Goal: Task Accomplishment & Management: Complete application form

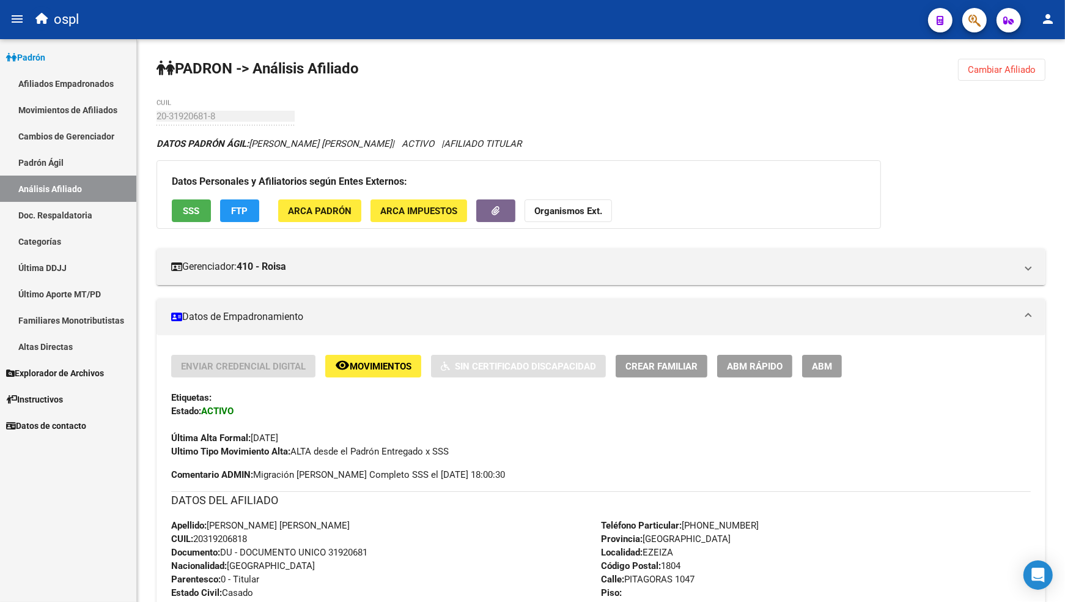
scroll to position [272, 0]
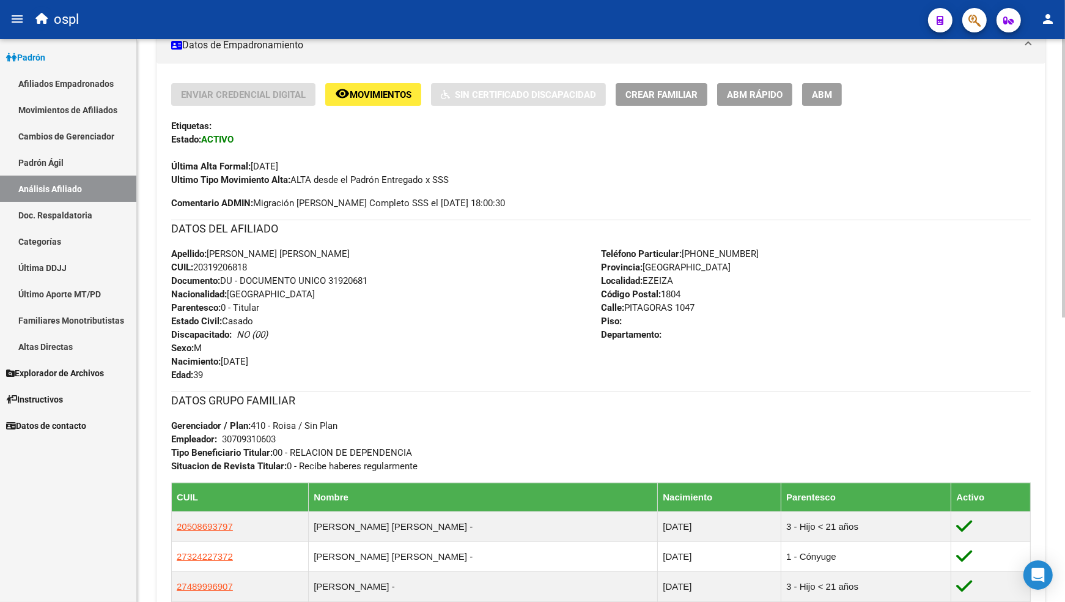
click at [500, 295] on div "Apellido: [PERSON_NAME] [PERSON_NAME] CUIL: 20319206818 Documento: DU - DOCUMEN…" at bounding box center [386, 314] width 430 height 135
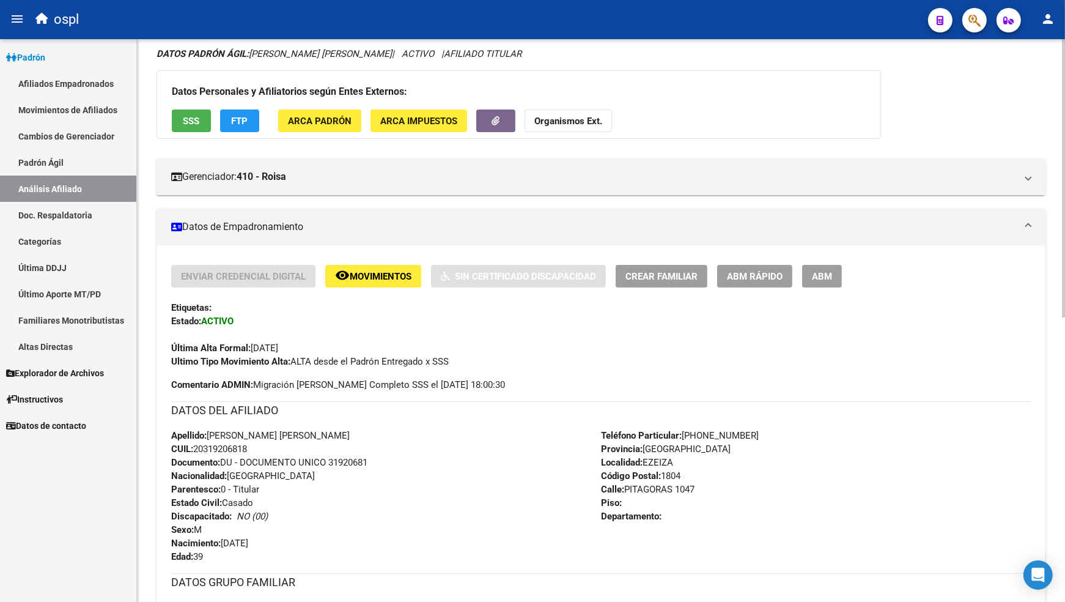
scroll to position [0, 0]
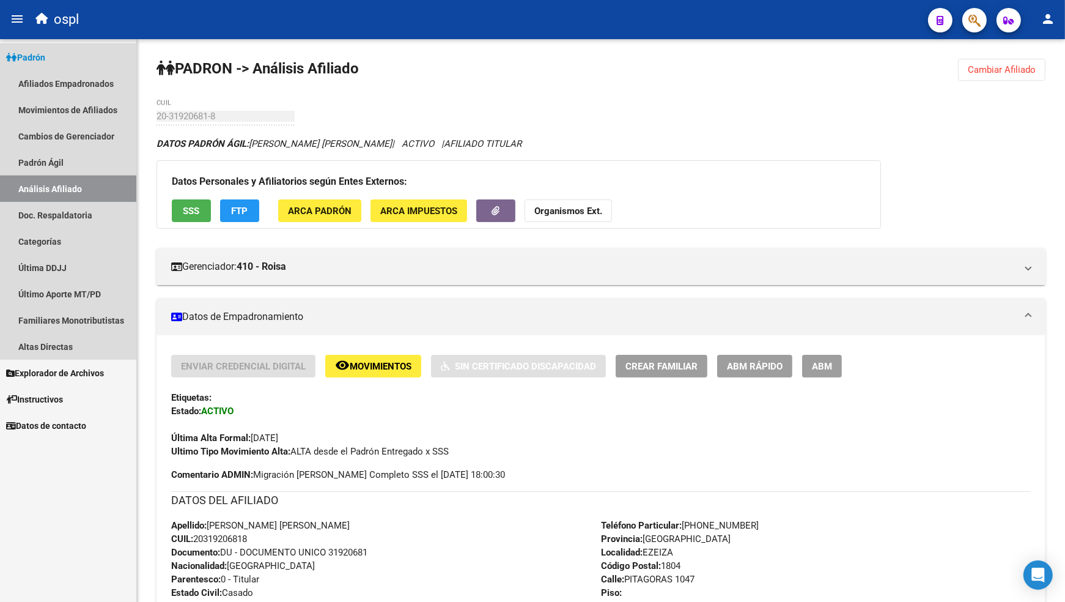
click at [77, 179] on link "Análisis Afiliado" at bounding box center [68, 189] width 136 height 26
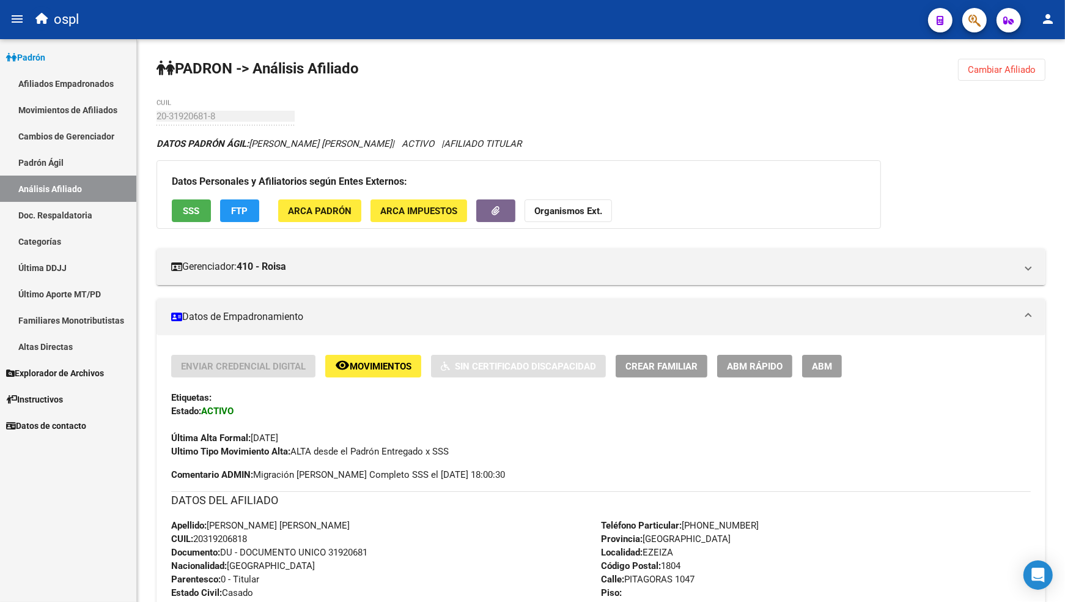
click at [87, 184] on link "Análisis Afiliado" at bounding box center [68, 189] width 136 height 26
click at [985, 71] on span "Cambiar Afiliado" at bounding box center [1002, 69] width 68 height 11
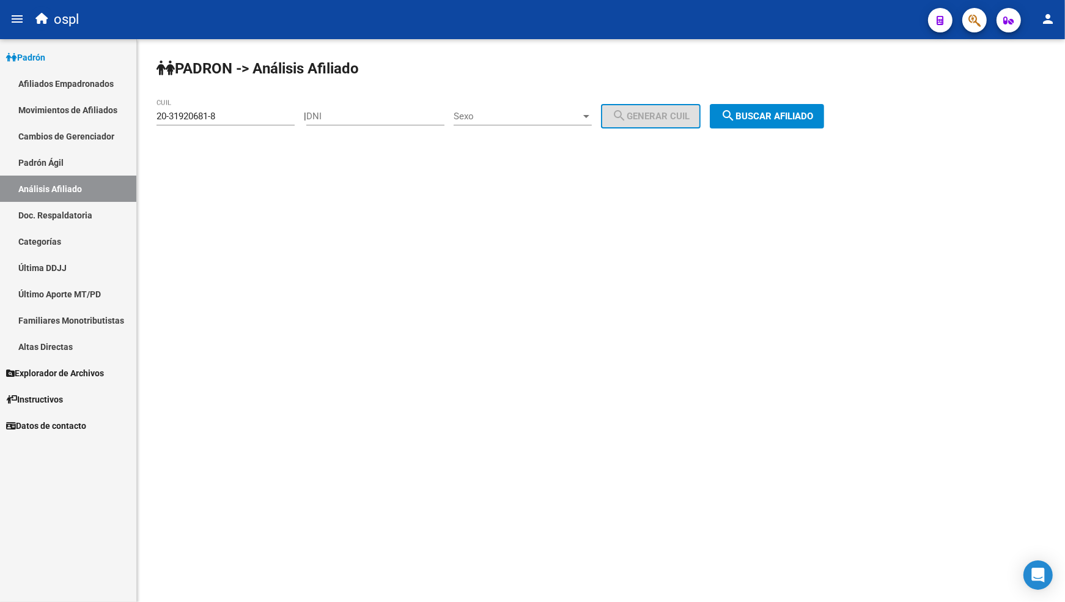
click at [378, 115] on input "DNI" at bounding box center [375, 116] width 138 height 11
paste input "30778296"
type input "30778296"
click at [736, 114] on mat-icon "search" at bounding box center [728, 115] width 15 height 15
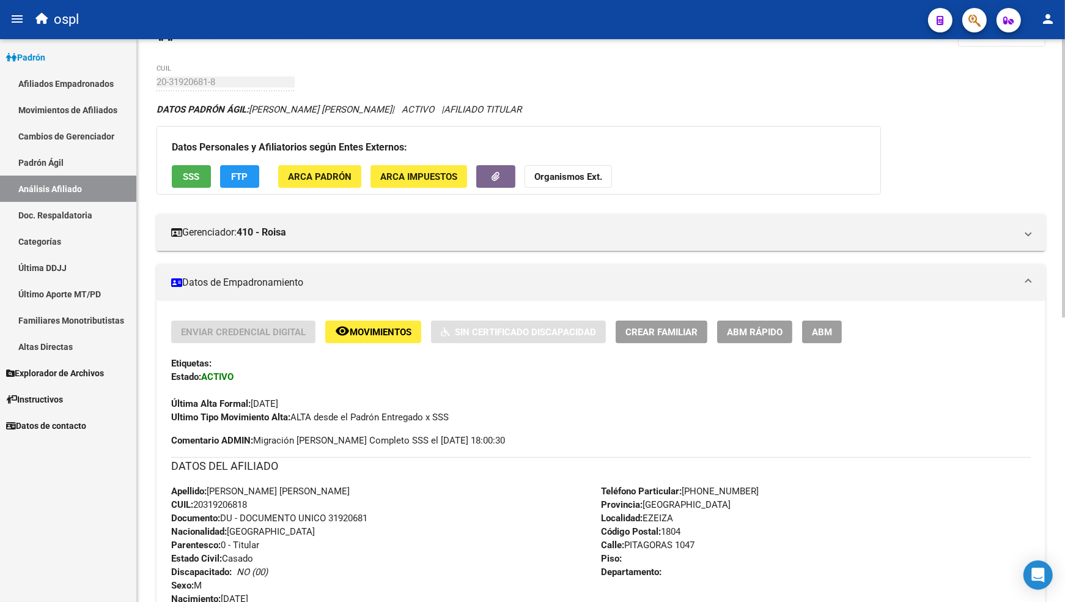
scroll to position [68, 0]
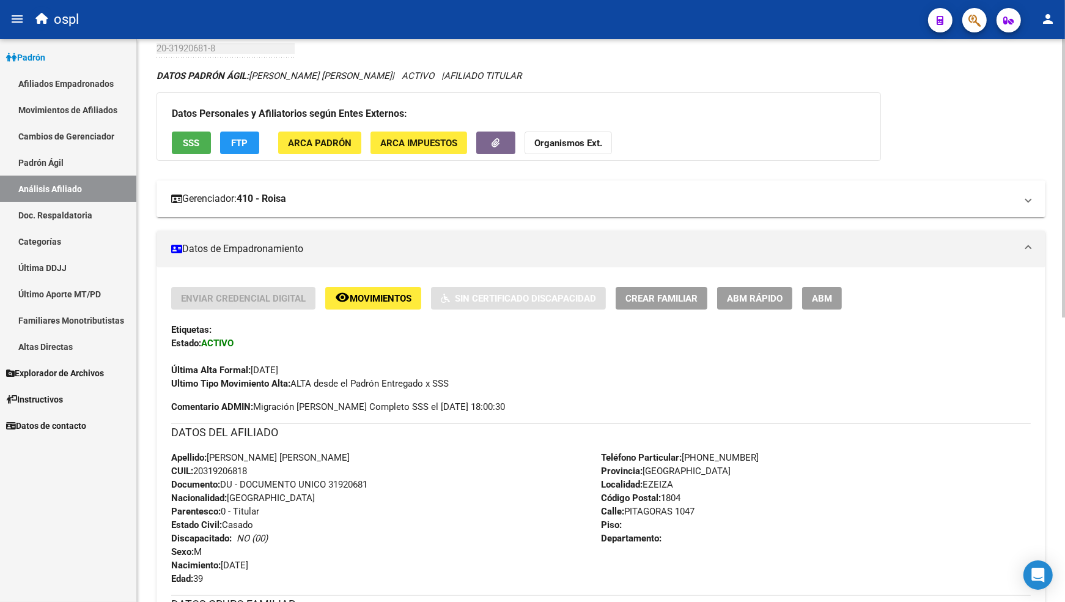
click at [480, 205] on mat-panel-title "Gerenciador: 410 - Roisa" at bounding box center [593, 198] width 845 height 13
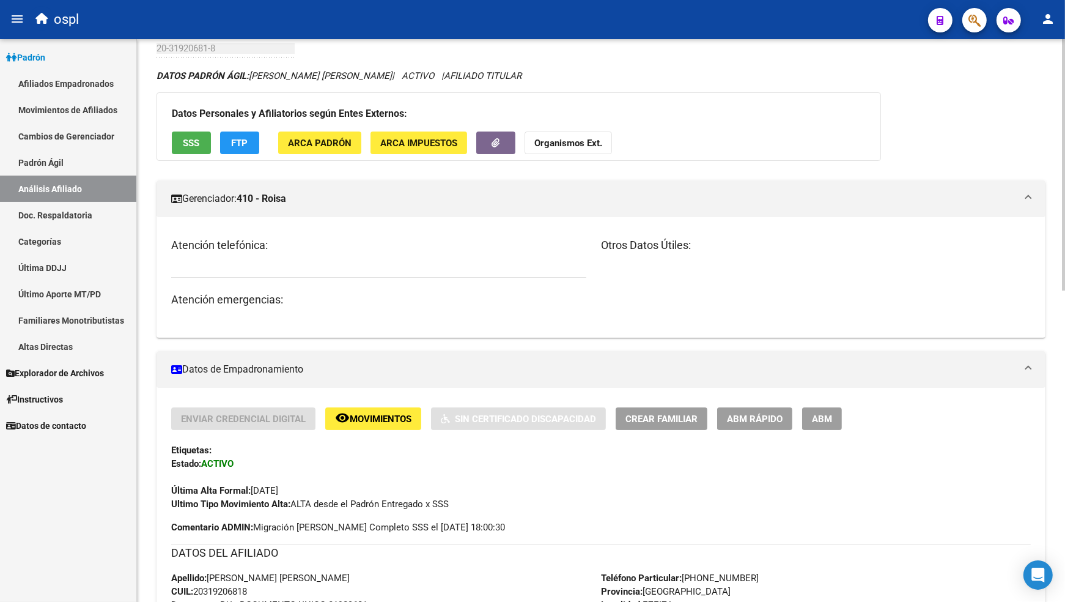
click at [480, 205] on mat-panel-title "Gerenciador: 410 - Roisa" at bounding box center [593, 198] width 845 height 13
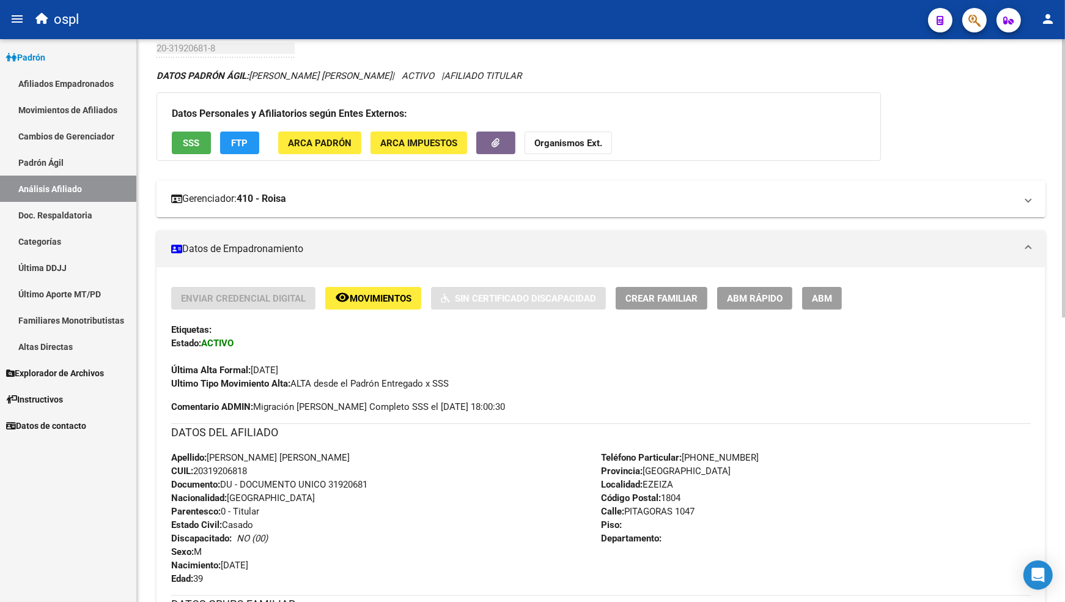
click at [763, 187] on mat-expansion-panel-header "Gerenciador: 410 - Roisa" at bounding box center [601, 198] width 889 height 37
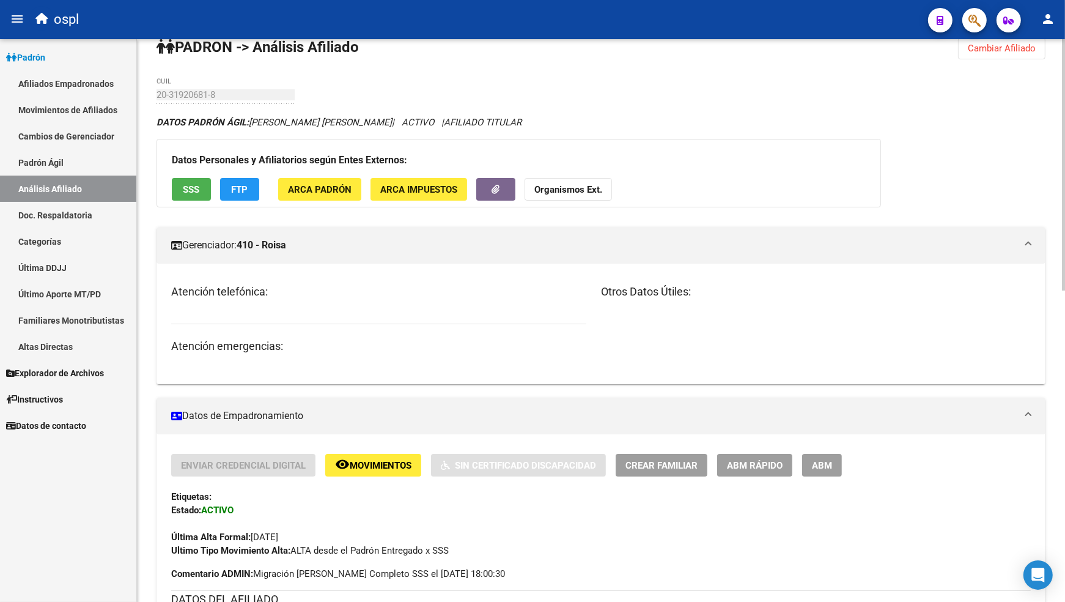
scroll to position [0, 0]
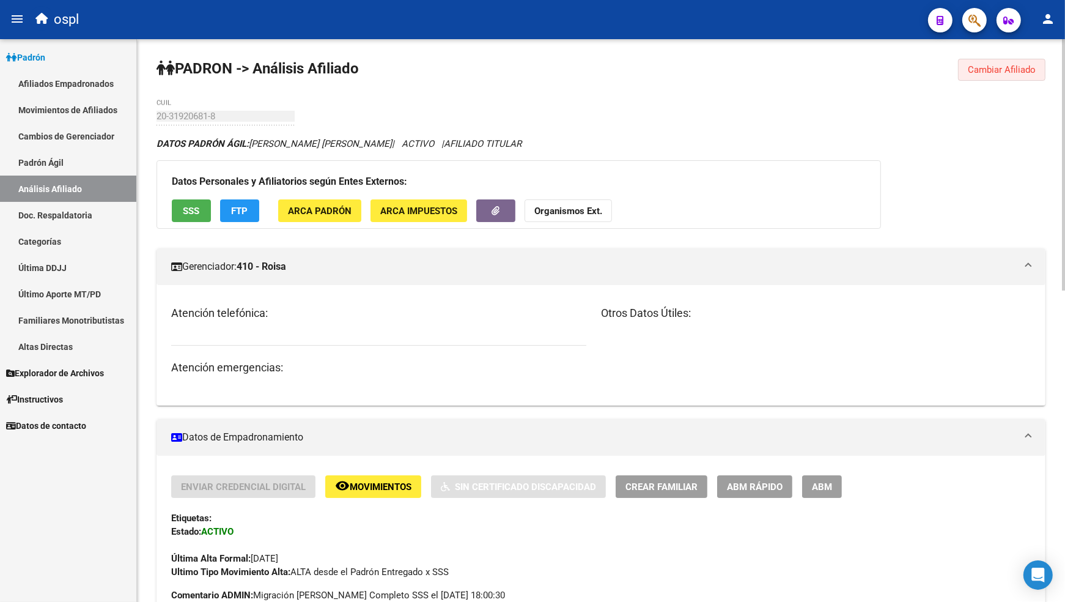
click at [1032, 80] on button "Cambiar Afiliado" at bounding box center [1001, 70] width 87 height 22
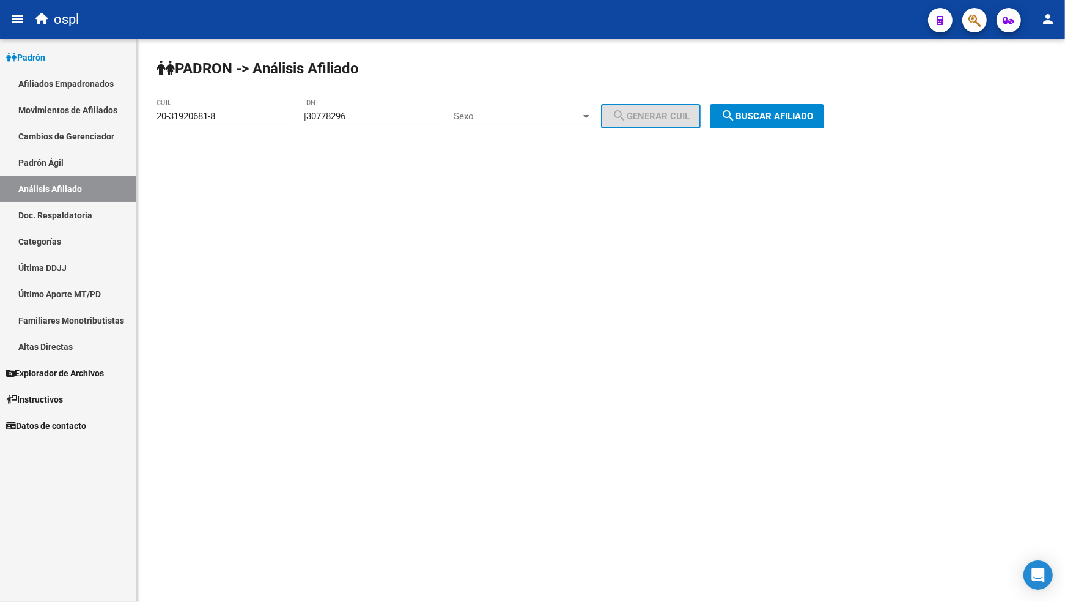
click at [364, 130] on div "30778296 DNI" at bounding box center [375, 118] width 138 height 38
click at [361, 122] on div "30778296 DNI" at bounding box center [375, 112] width 138 height 26
click at [360, 118] on input "30778296" at bounding box center [375, 116] width 138 height 11
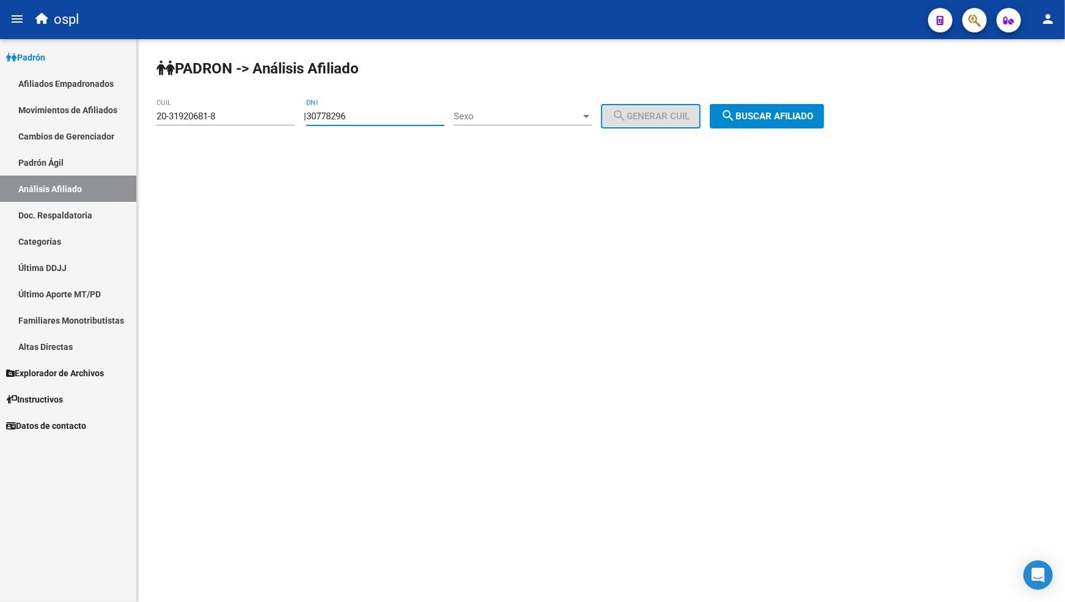
click at [360, 118] on input "30778296" at bounding box center [375, 116] width 138 height 11
click at [336, 112] on input "30778296" at bounding box center [375, 116] width 138 height 11
paste input "number"
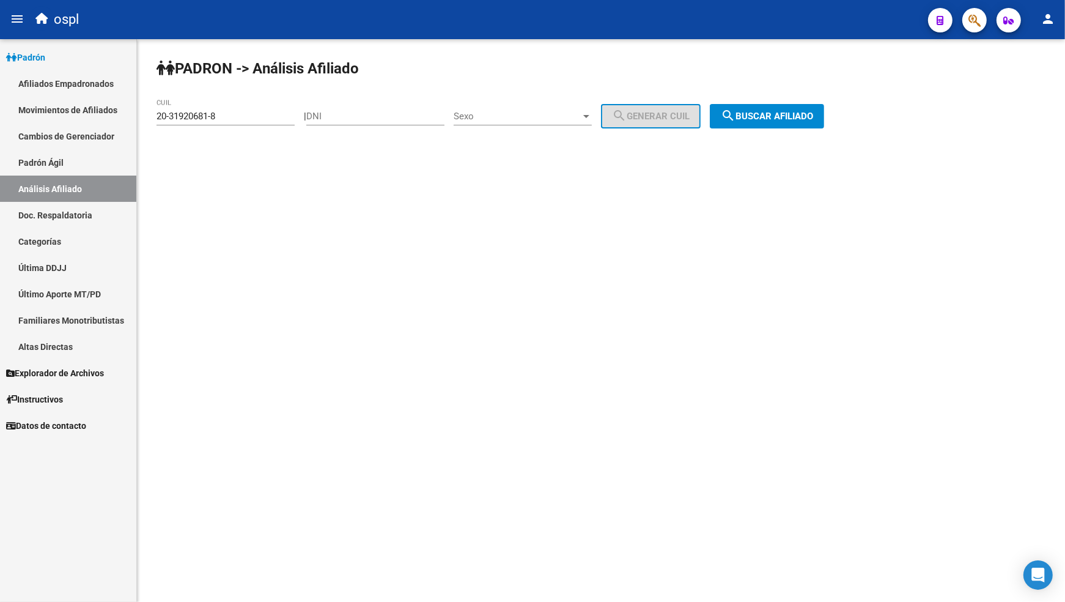
drag, startPoint x: 503, startPoint y: 285, endPoint x: 501, endPoint y: 266, distance: 19.0
click at [503, 285] on mat-sidenav-content "[PERSON_NAME] -> Análisis Afiliado 20-31920681-8 CUIL | DNI Sexo Sexo search Ge…" at bounding box center [601, 320] width 928 height 563
click at [360, 106] on div "DNI" at bounding box center [375, 112] width 138 height 26
drag, startPoint x: 453, startPoint y: 194, endPoint x: 479, endPoint y: 100, distance: 97.0
click at [454, 194] on mat-sidenav-content "[PERSON_NAME] -> Análisis Afiliado 20-31920681-8 CUIL | DNI Sexo Sexo search Ge…" at bounding box center [601, 320] width 928 height 563
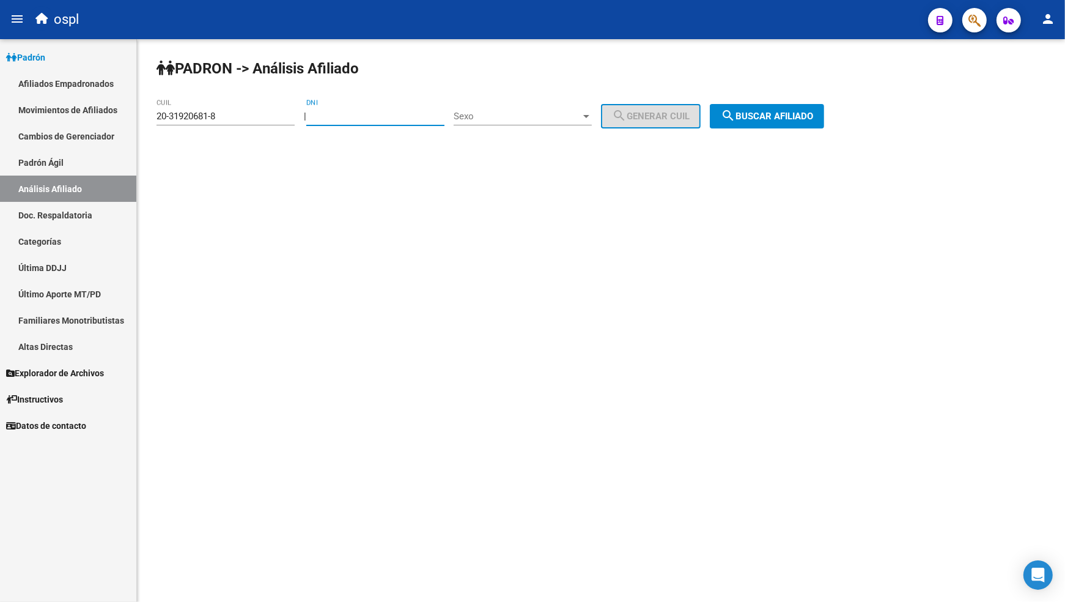
paste input "30778296"
type input "30778296"
click at [768, 123] on button "search Buscar afiliado" at bounding box center [767, 116] width 114 height 24
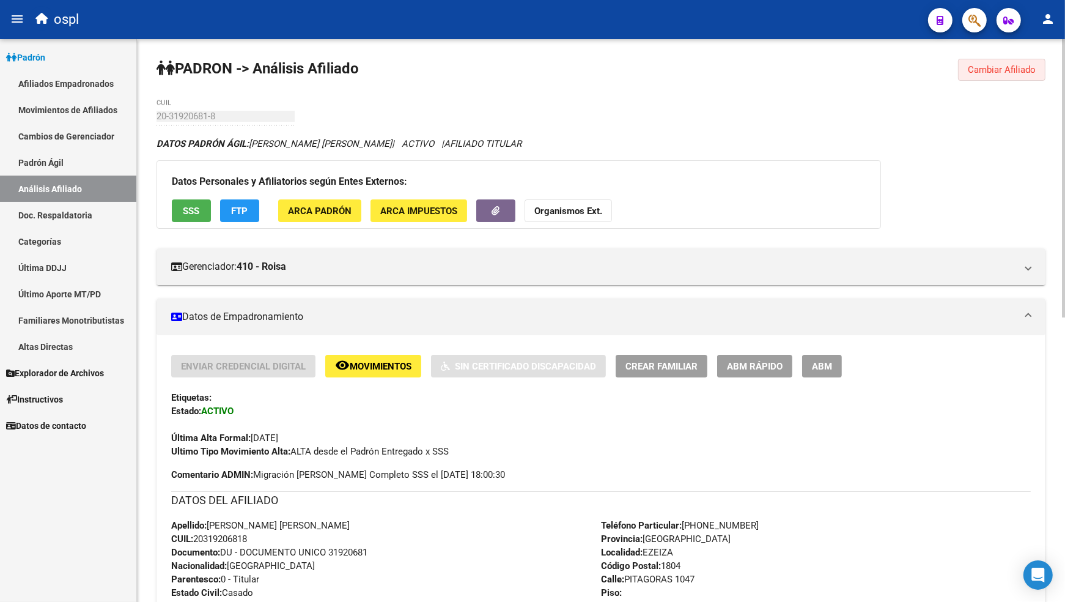
click at [1014, 73] on span "Cambiar Afiliado" at bounding box center [1002, 69] width 68 height 11
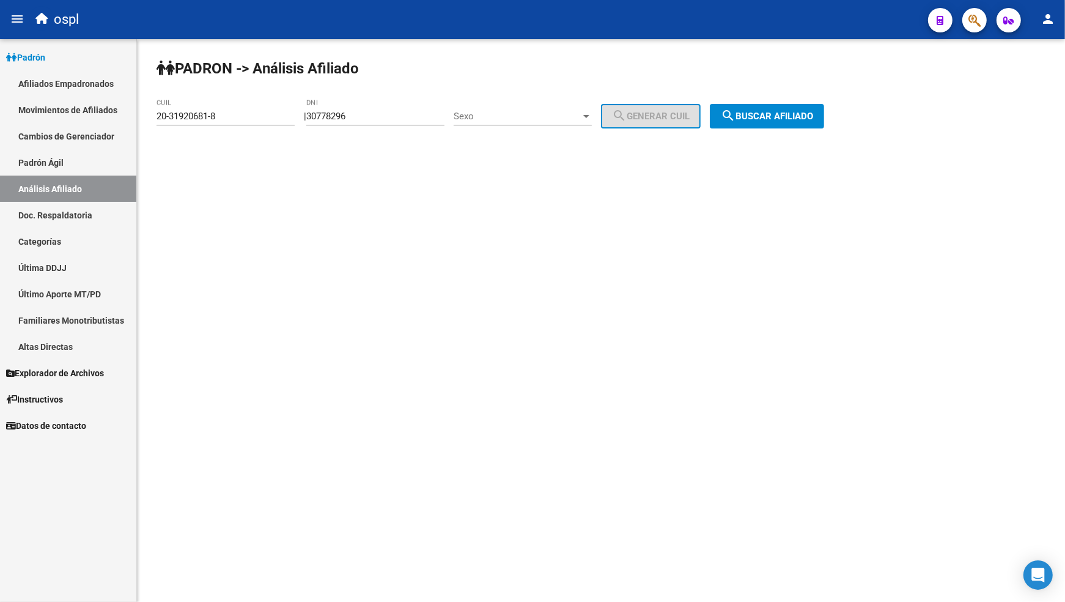
click at [360, 124] on div "30778296 DNI" at bounding box center [375, 112] width 138 height 26
click at [582, 108] on div "Sexo Sexo" at bounding box center [523, 112] width 138 height 26
click at [561, 127] on span "Masculino" at bounding box center [536, 116] width 138 height 28
click at [664, 123] on button "search Generar CUIL" at bounding box center [651, 116] width 100 height 24
click at [671, 116] on span "search Generar CUIL" at bounding box center [651, 116] width 78 height 11
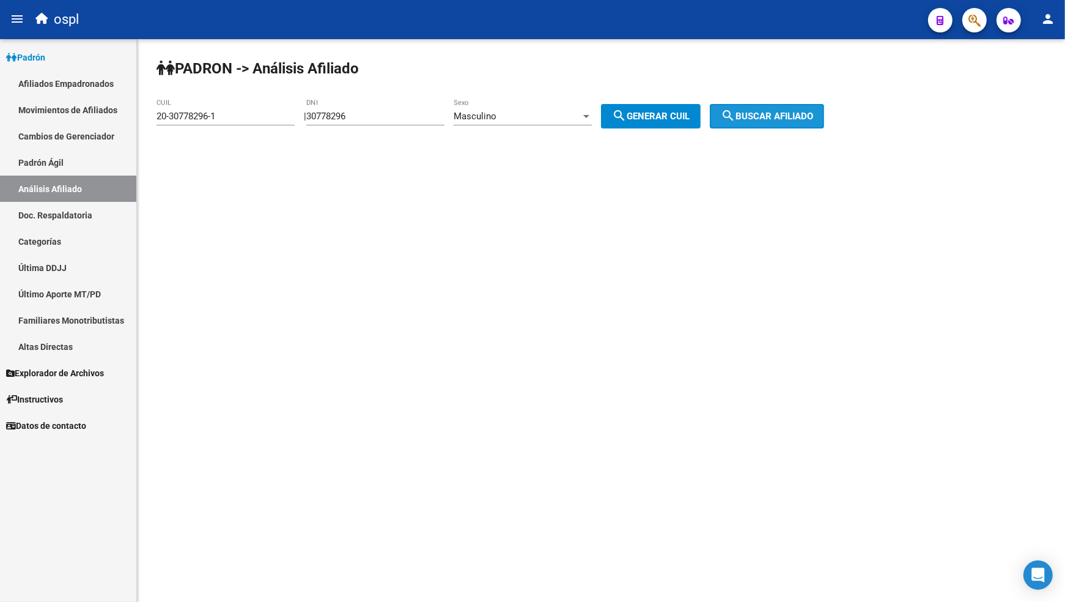
click at [810, 107] on button "search Buscar afiliado" at bounding box center [767, 116] width 114 height 24
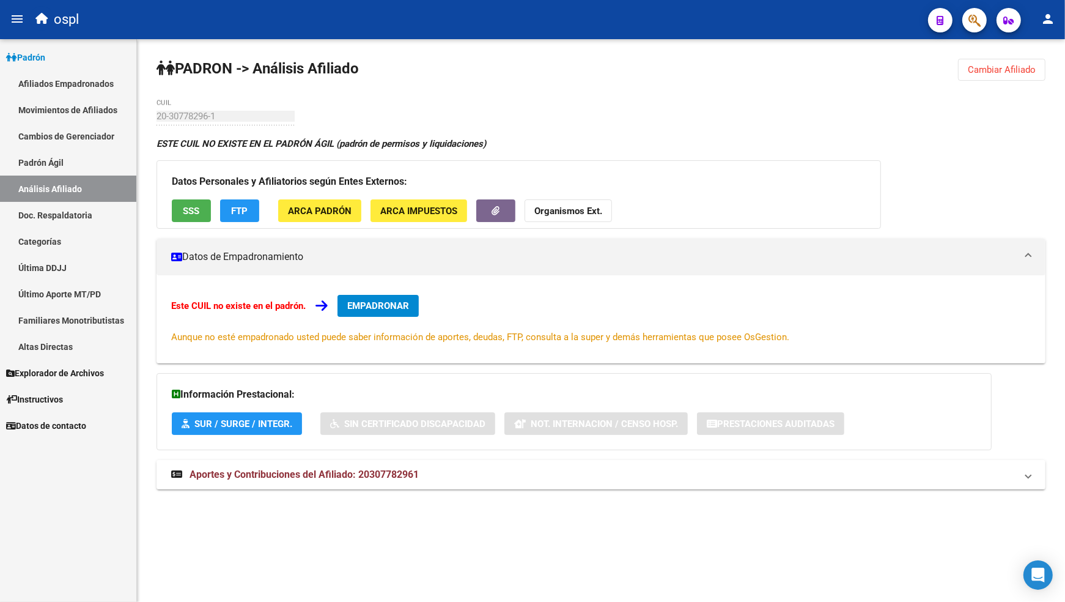
click at [653, 113] on div "[PERSON_NAME] -> Análisis Afiliado Cambiar Afiliado 20-30778296-1 CUIL ESTE CUI…" at bounding box center [601, 285] width 928 height 493
click at [664, 129] on div "[PERSON_NAME] -> Análisis Afiliado Cambiar Afiliado 20-30778296-1 CUIL ESTE CUI…" at bounding box center [601, 285] width 928 height 493
click at [505, 98] on div "[PERSON_NAME] -> Análisis Afiliado Cambiar Afiliado 20-30778296-1 CUIL ESTE CUI…" at bounding box center [601, 285] width 928 height 493
click at [625, 61] on div "[PERSON_NAME] -> Análisis Afiliado Cambiar Afiliado 20-30778296-1 CUIL ESTE CUI…" at bounding box center [601, 285] width 928 height 493
click at [577, 114] on div "[PERSON_NAME] -> Análisis Afiliado Cambiar Afiliado 20-30778296-1 CUIL ESTE CUI…" at bounding box center [601, 285] width 928 height 493
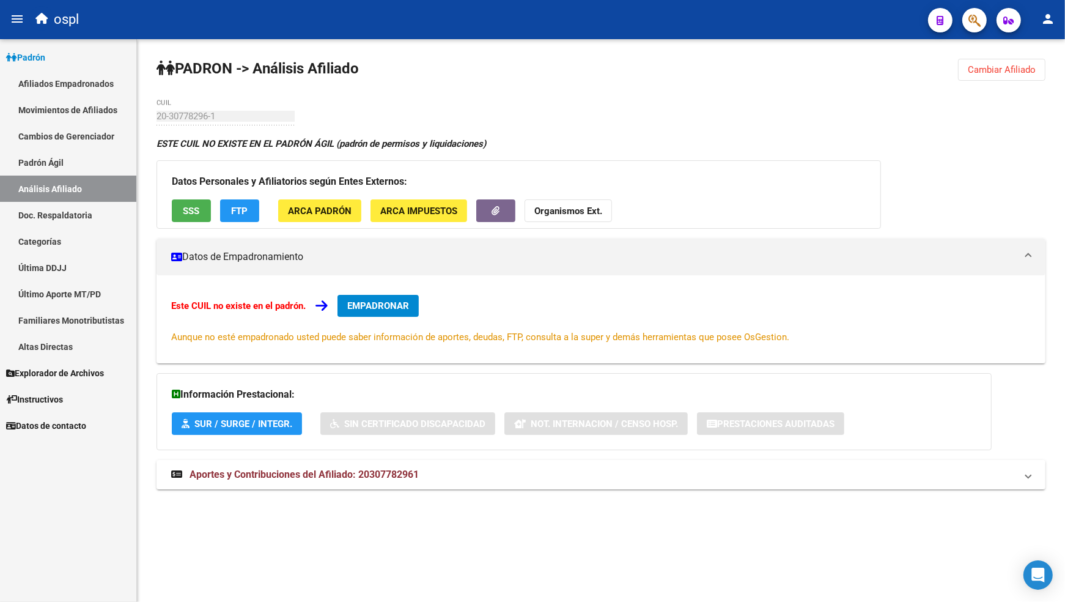
click at [999, 77] on button "Cambiar Afiliado" at bounding box center [1001, 70] width 87 height 22
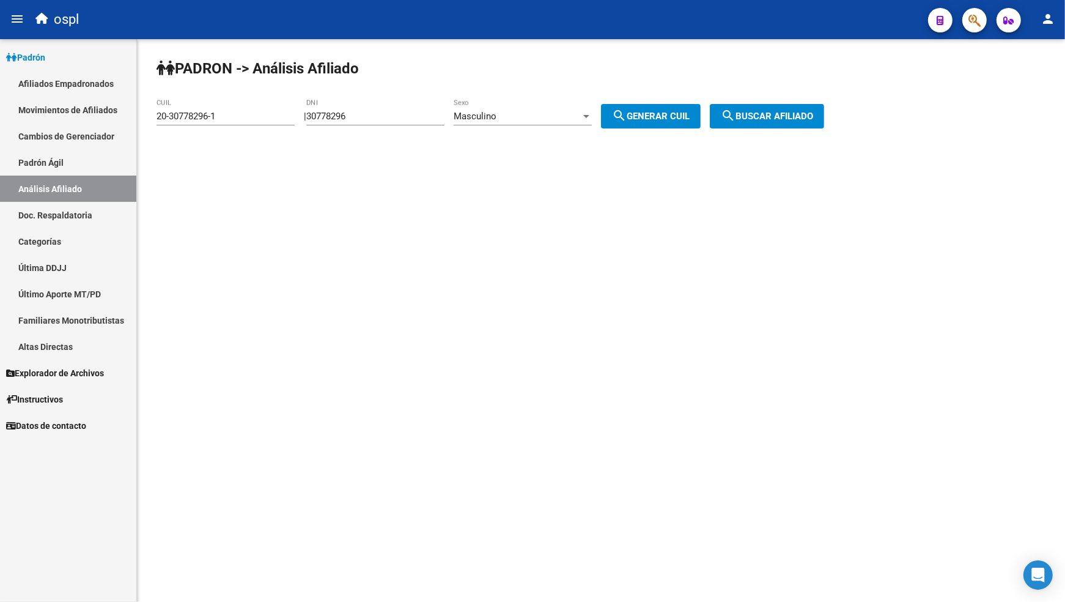
click at [217, 120] on input "20-30778296-1" at bounding box center [226, 116] width 138 height 11
click at [218, 120] on input "20-30778296-1" at bounding box center [226, 116] width 138 height 11
paste input "7-30778296-6"
type input "27-30778296-6"
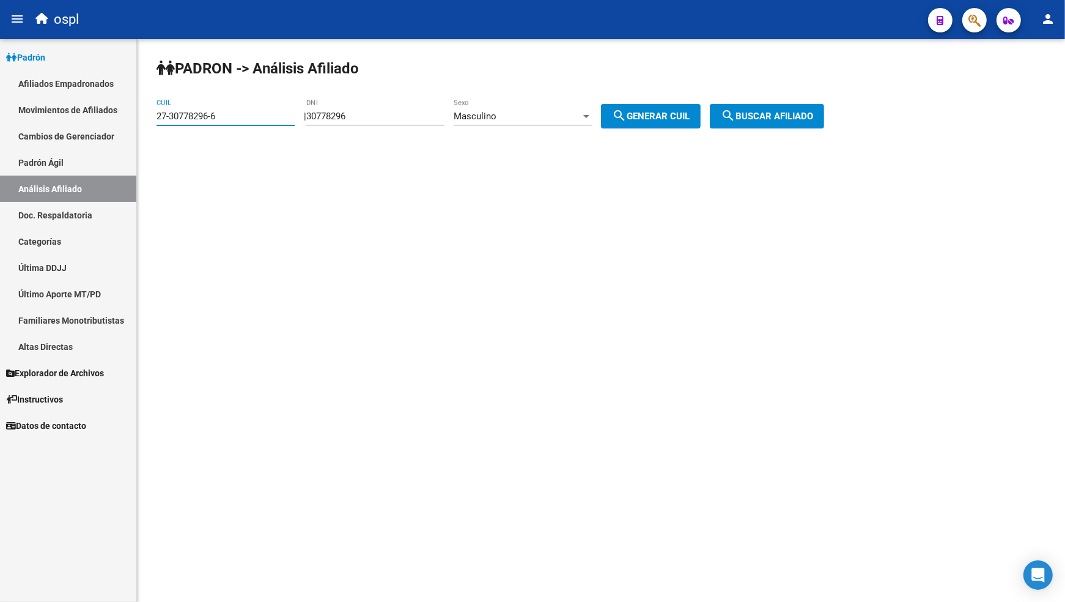
click at [736, 120] on mat-icon "search" at bounding box center [728, 115] width 15 height 15
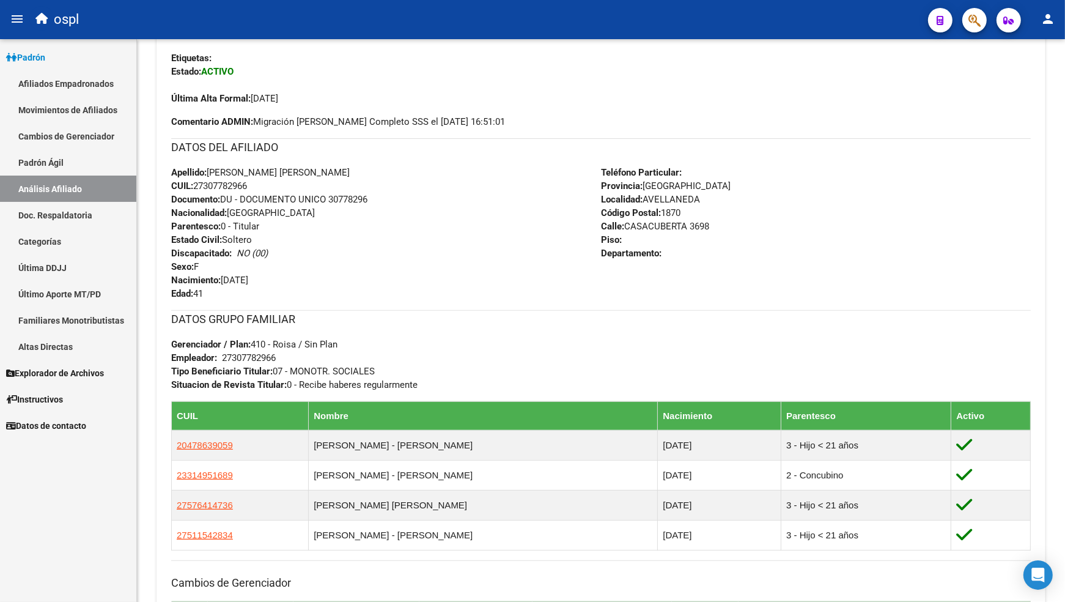
scroll to position [543, 0]
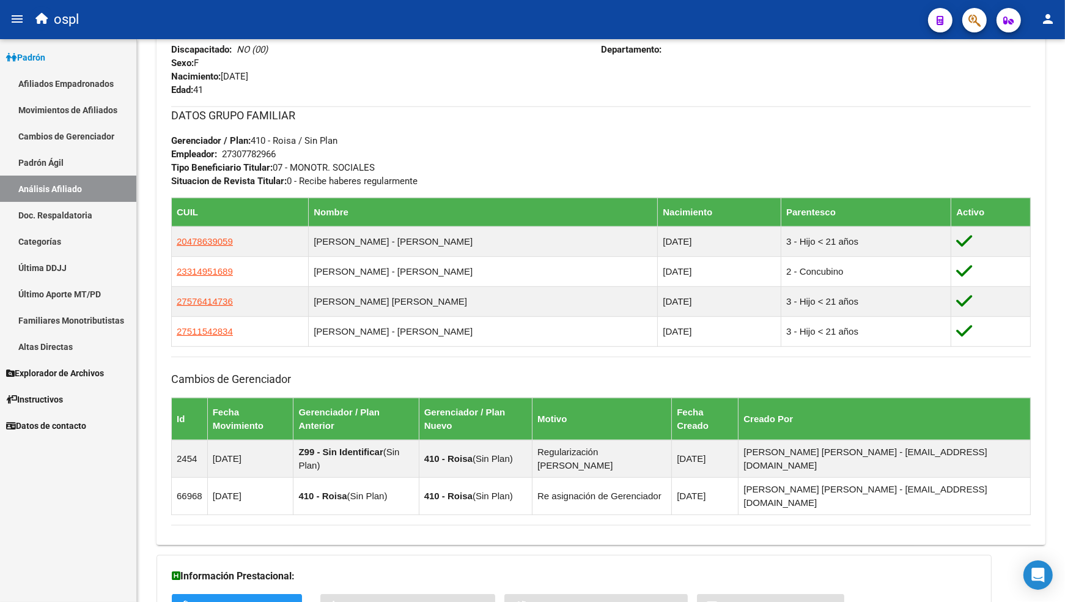
click at [559, 112] on h3 "DATOS GRUPO FAMILIAR" at bounding box center [601, 115] width 860 height 17
click at [503, 78] on div "Apellido: [PERSON_NAME] [PERSON_NAME] CUIL: 27307782966 Documento: DU - DOCUMEN…" at bounding box center [386, 29] width 430 height 135
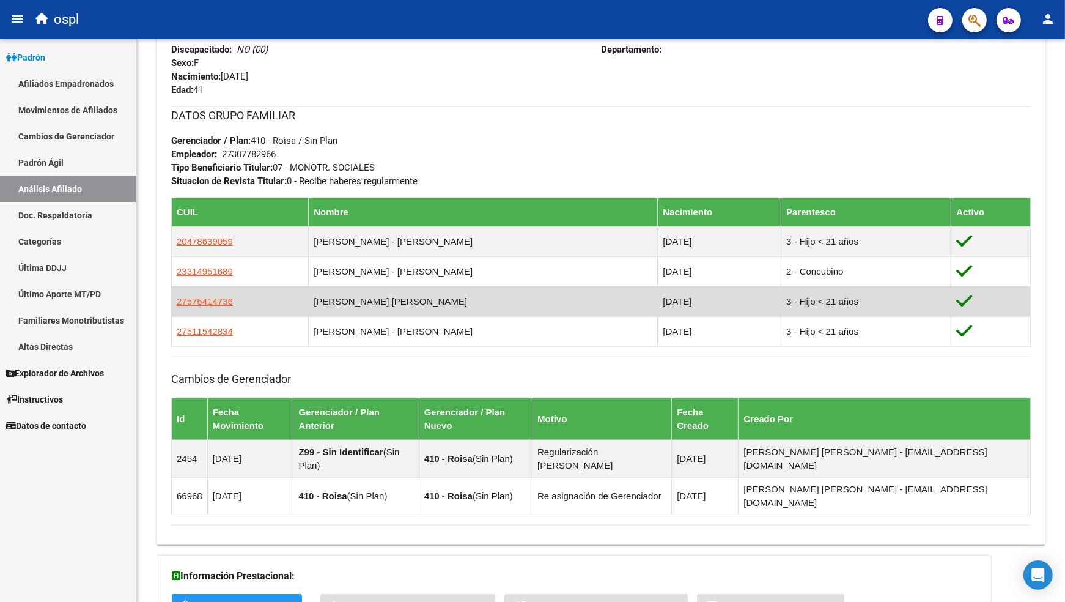
click at [482, 305] on td "[PERSON_NAME] [PERSON_NAME]" at bounding box center [483, 301] width 349 height 30
click at [196, 306] on span "27576414736" at bounding box center [205, 301] width 56 height 10
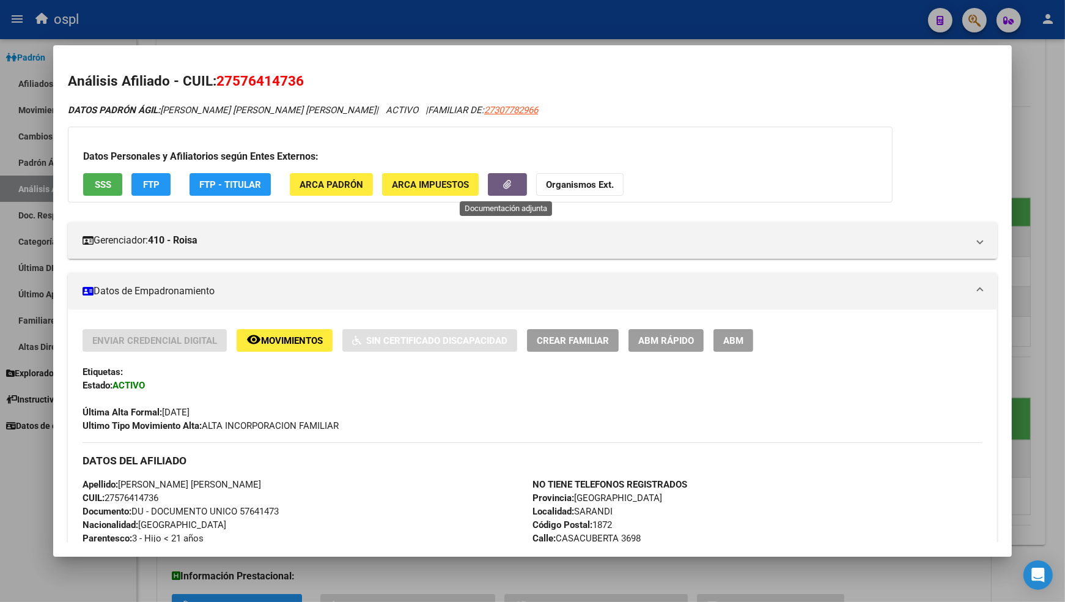
click at [508, 182] on icon "button" at bounding box center [508, 184] width 8 height 9
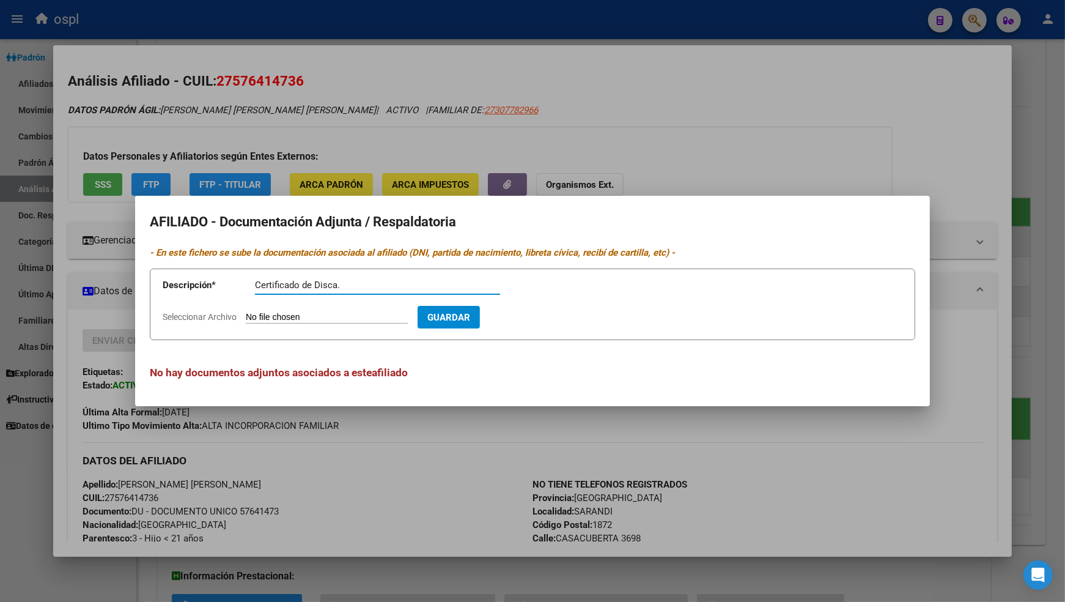
type input "Certificado de Disca."
click at [324, 313] on input "Seleccionar Archivo" at bounding box center [327, 318] width 162 height 12
type input "C:\fakepath\Certif. Disca.jpg"
click at [539, 316] on span "Guardar" at bounding box center [519, 317] width 43 height 11
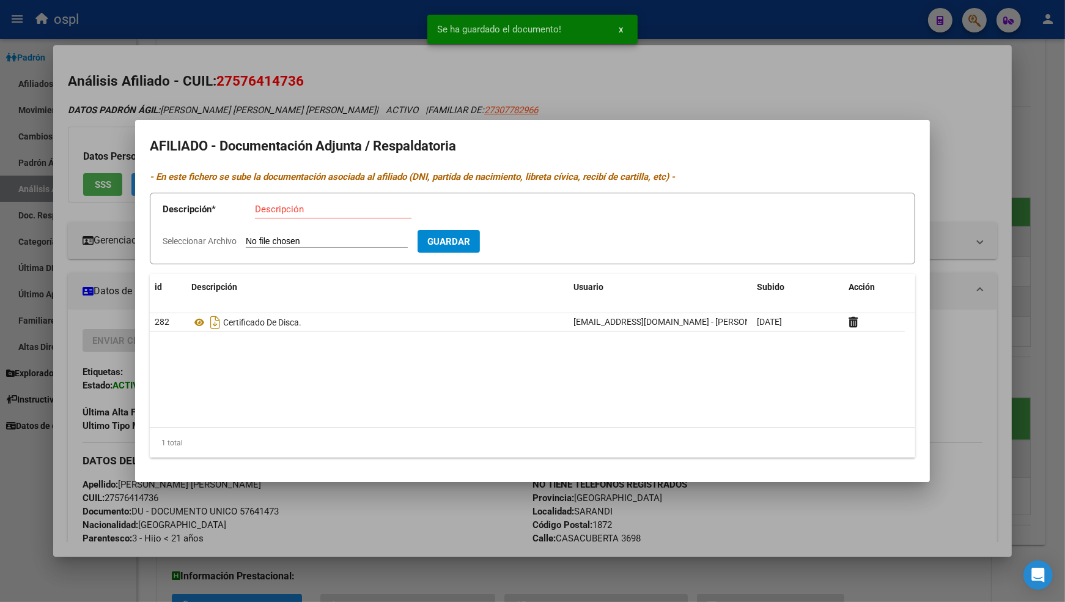
click at [707, 80] on div at bounding box center [532, 301] width 1065 height 602
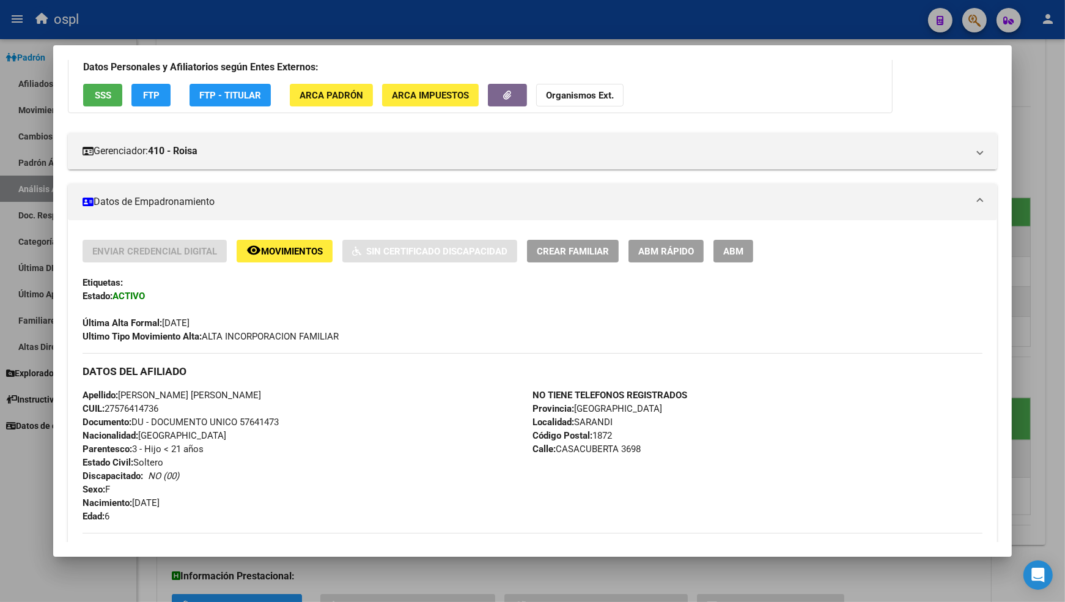
scroll to position [272, 0]
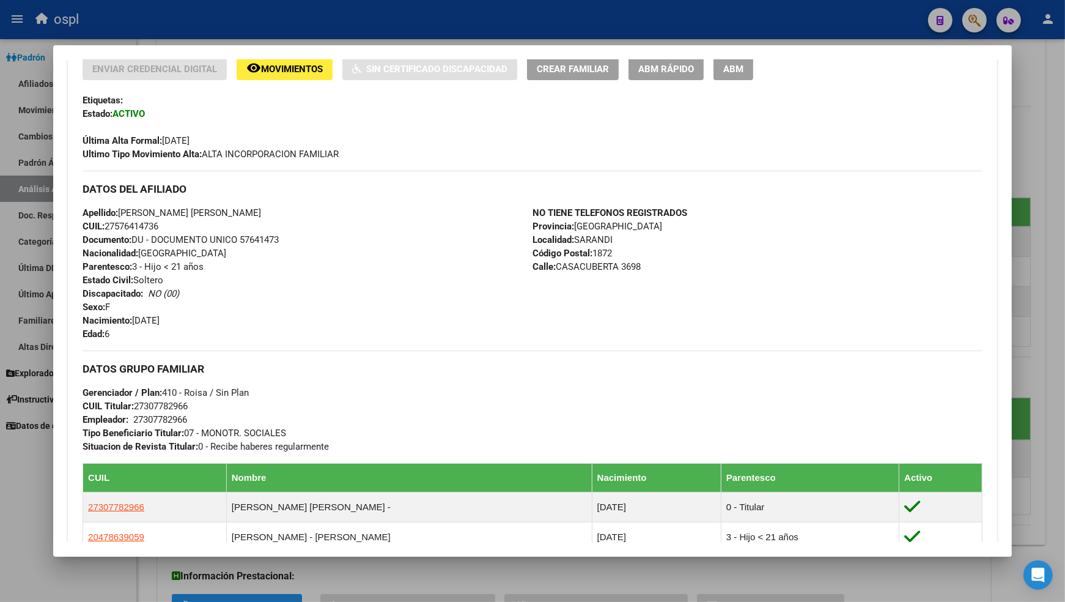
click at [741, 70] on span "ABM" at bounding box center [733, 69] width 20 height 11
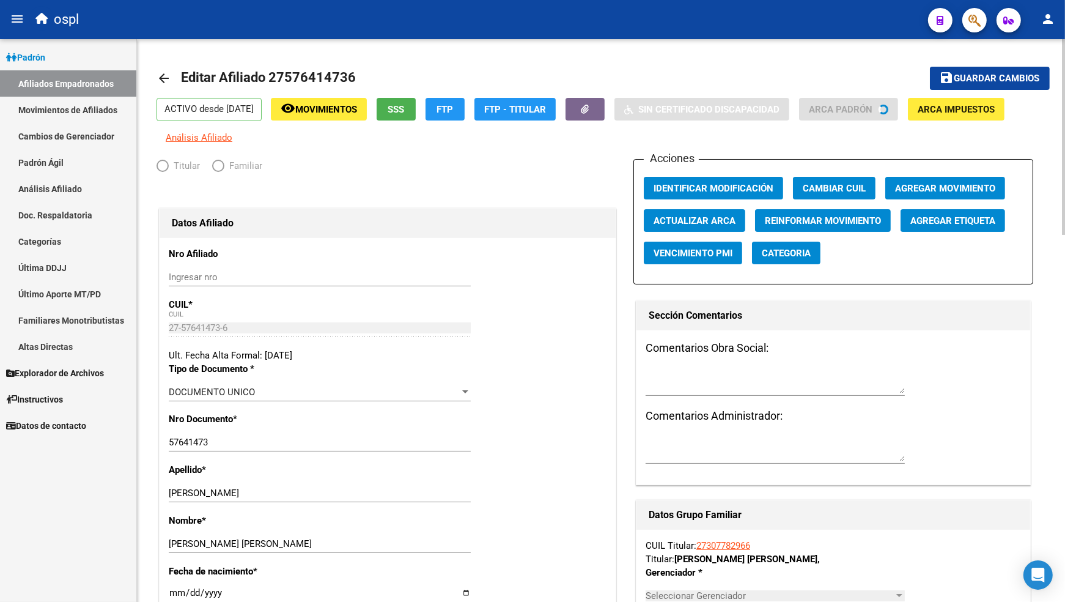
radio input "true"
type input "27-30778296-6"
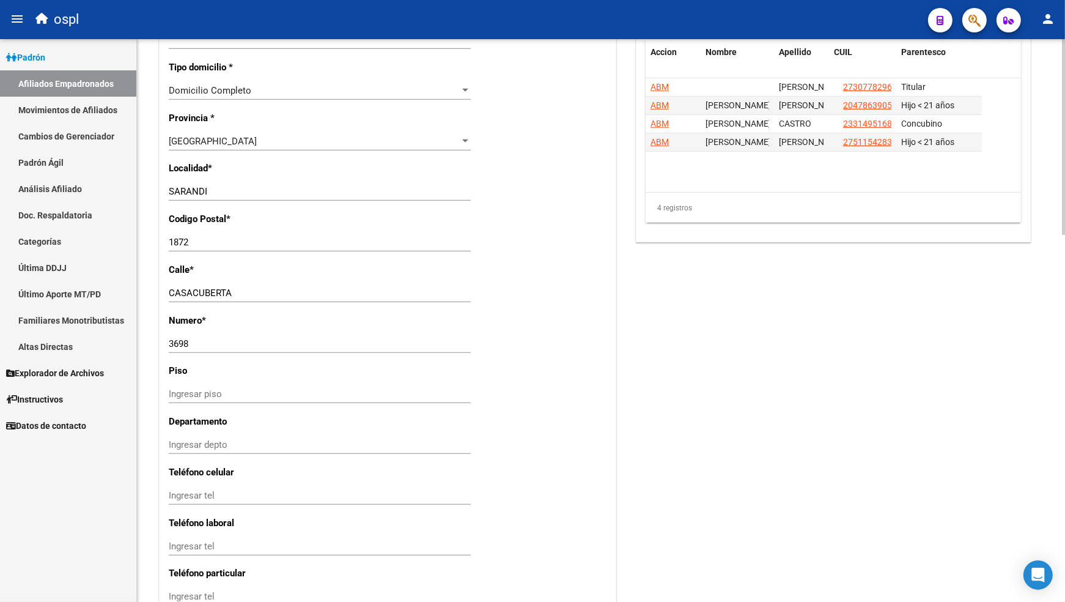
scroll to position [848, 0]
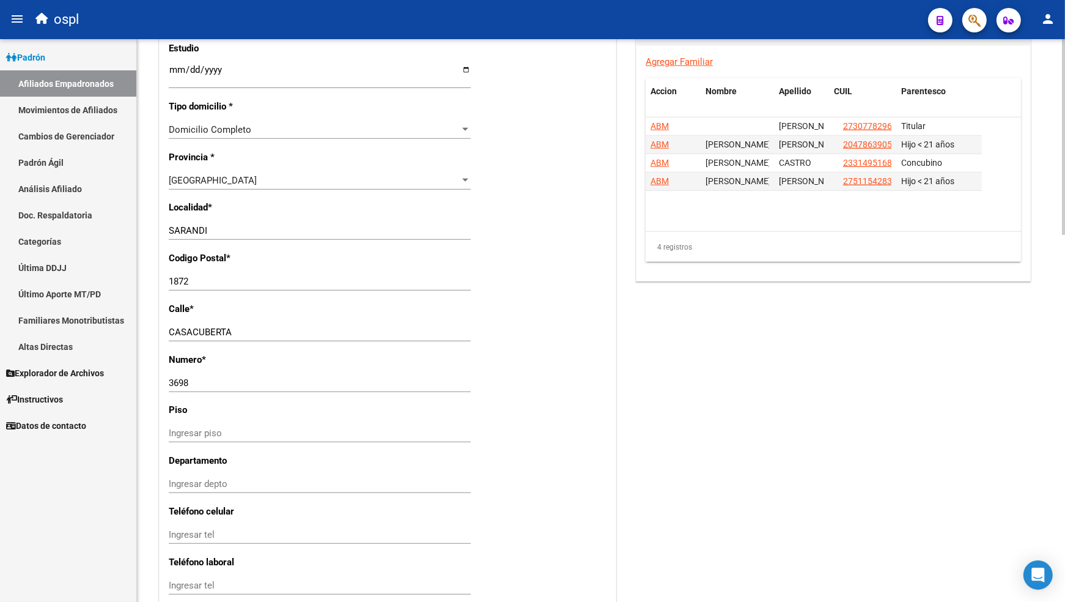
click at [262, 171] on div "[GEOGRAPHIC_DATA] Seleccionar provincia" at bounding box center [320, 180] width 302 height 18
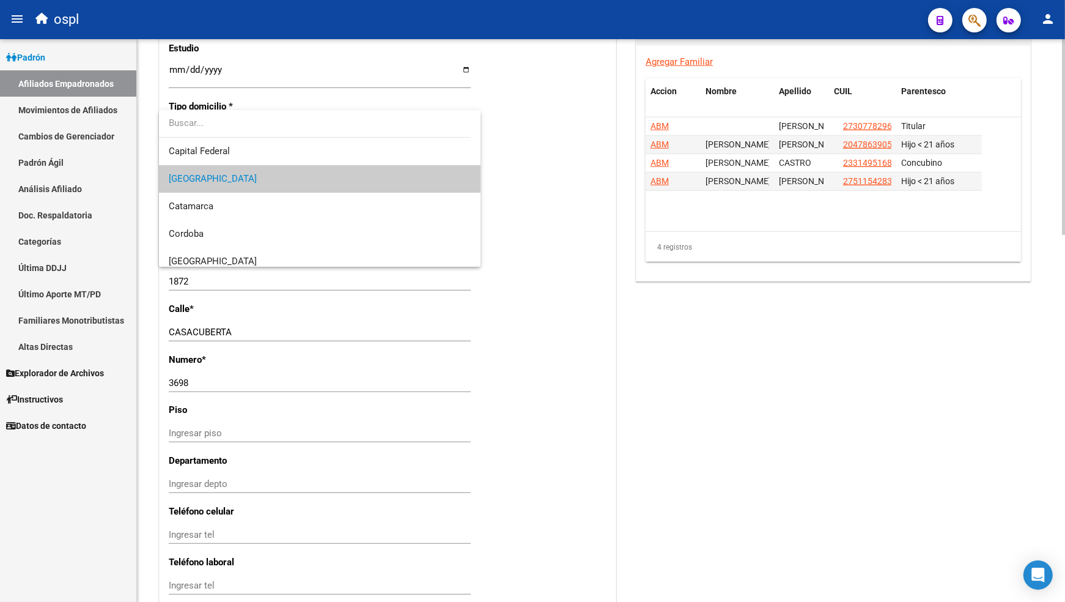
click at [262, 171] on span "[GEOGRAPHIC_DATA]" at bounding box center [320, 179] width 302 height 28
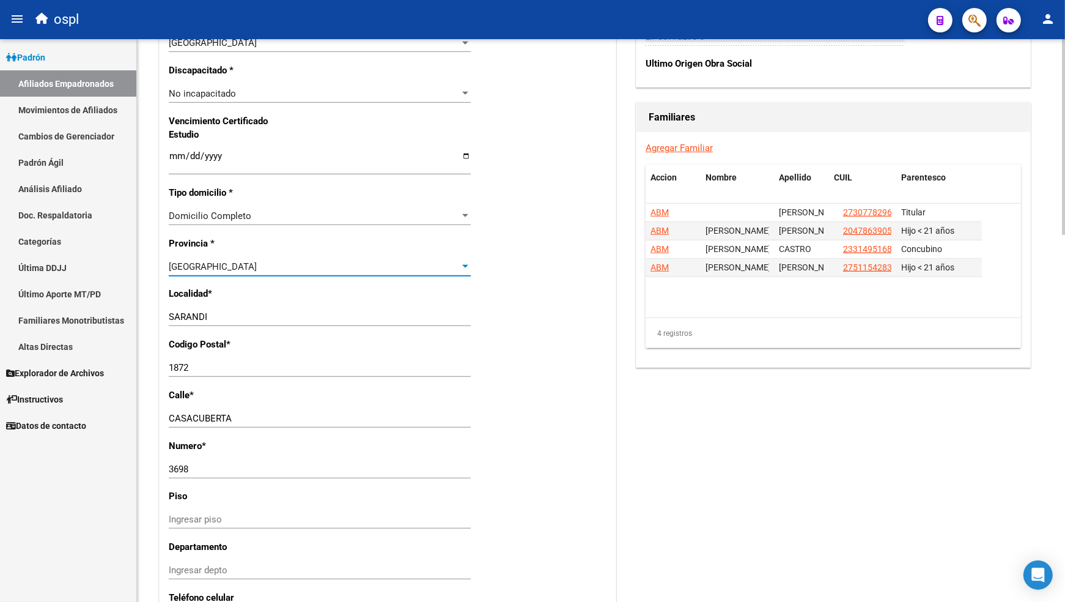
scroll to position [712, 0]
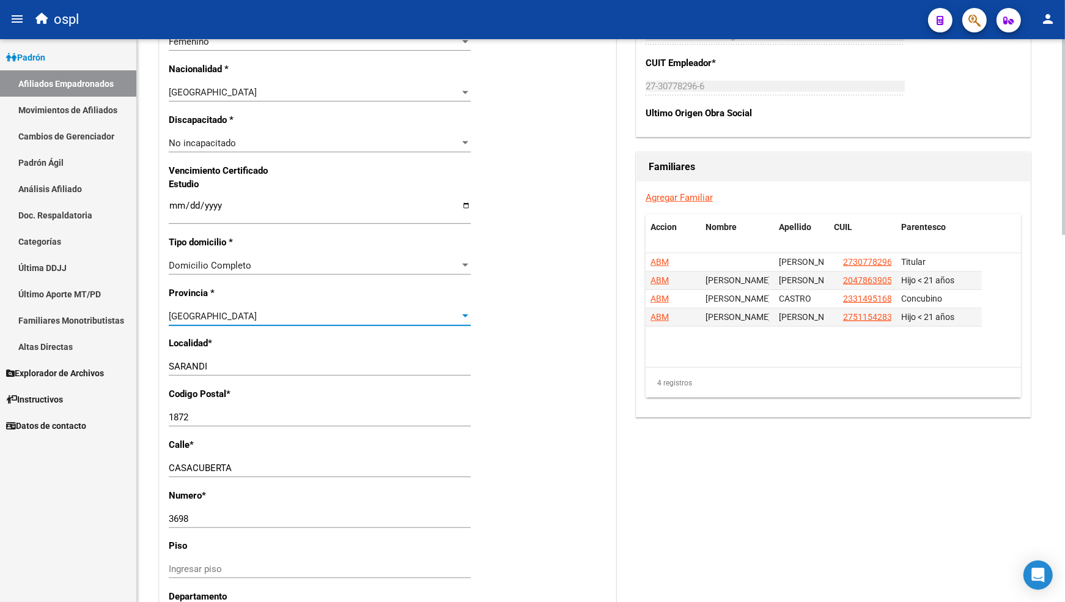
click at [270, 131] on div "Nro Afiliado Ingresar nro CUIL * 27-57641473-6 CUIL ARCA [PERSON_NAME] Ult. Fec…" at bounding box center [388, 189] width 456 height 1326
click at [257, 144] on div "No incapacitado" at bounding box center [314, 143] width 291 height 11
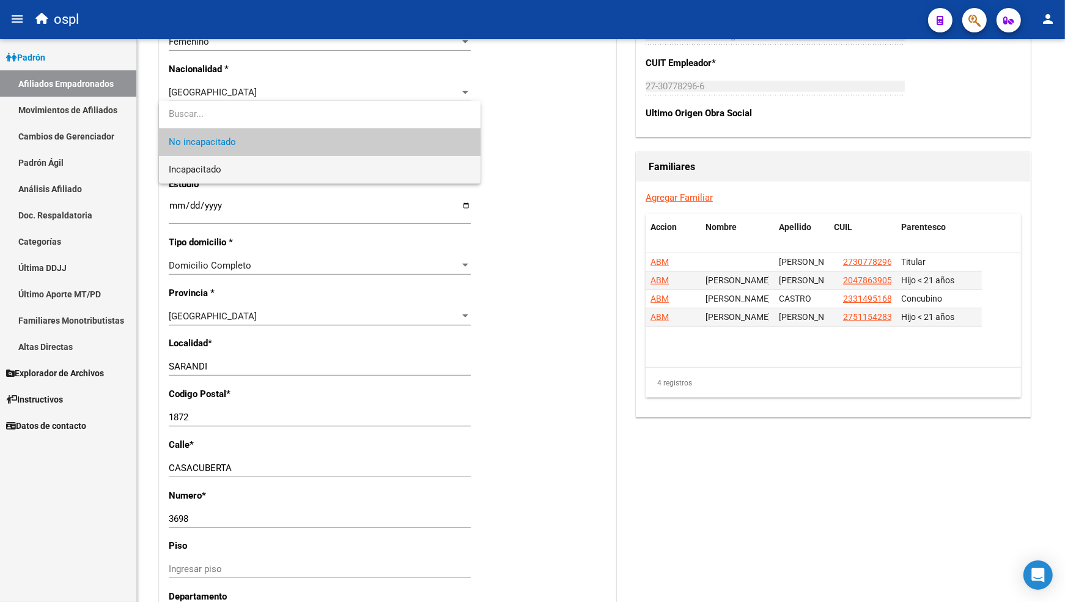
click at [248, 172] on span "Incapacitado" at bounding box center [320, 170] width 302 height 28
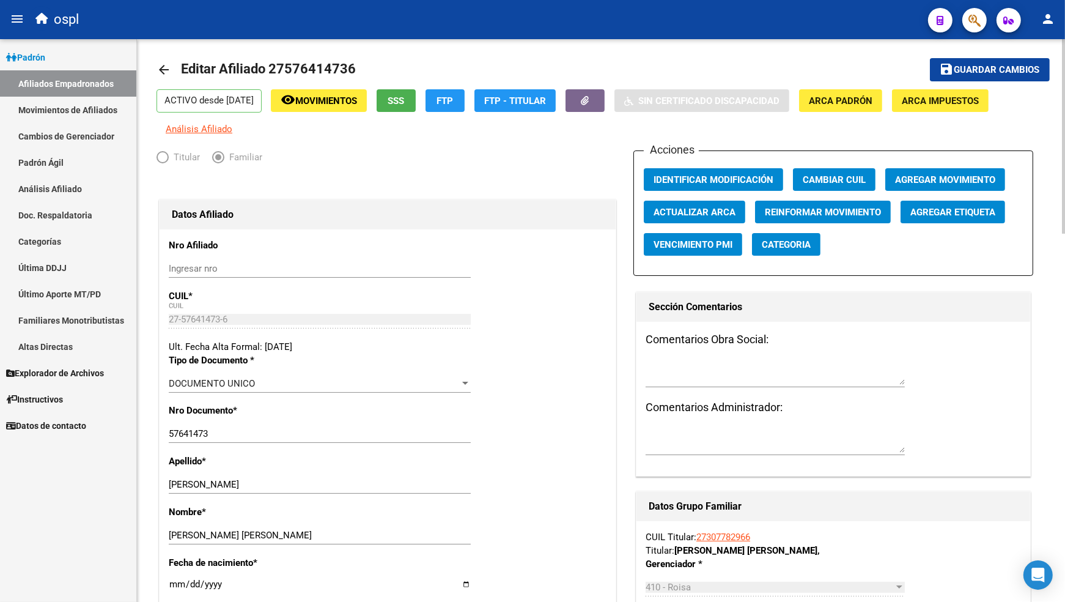
scroll to position [0, 0]
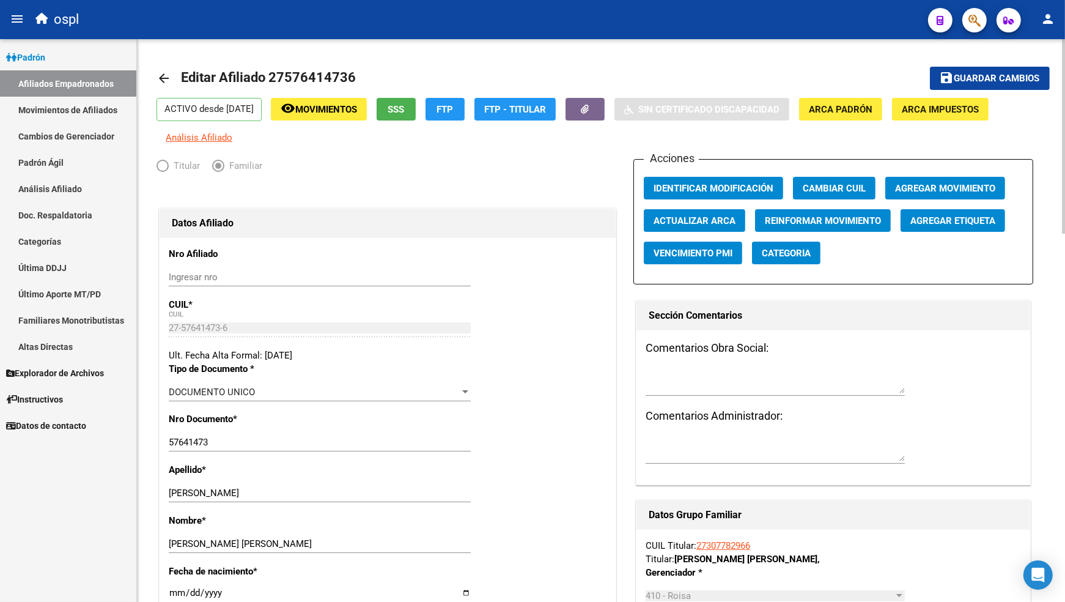
click at [959, 84] on button "save Guardar cambios" at bounding box center [990, 78] width 120 height 23
click at [168, 71] on mat-icon "arrow_back" at bounding box center [164, 78] width 15 height 15
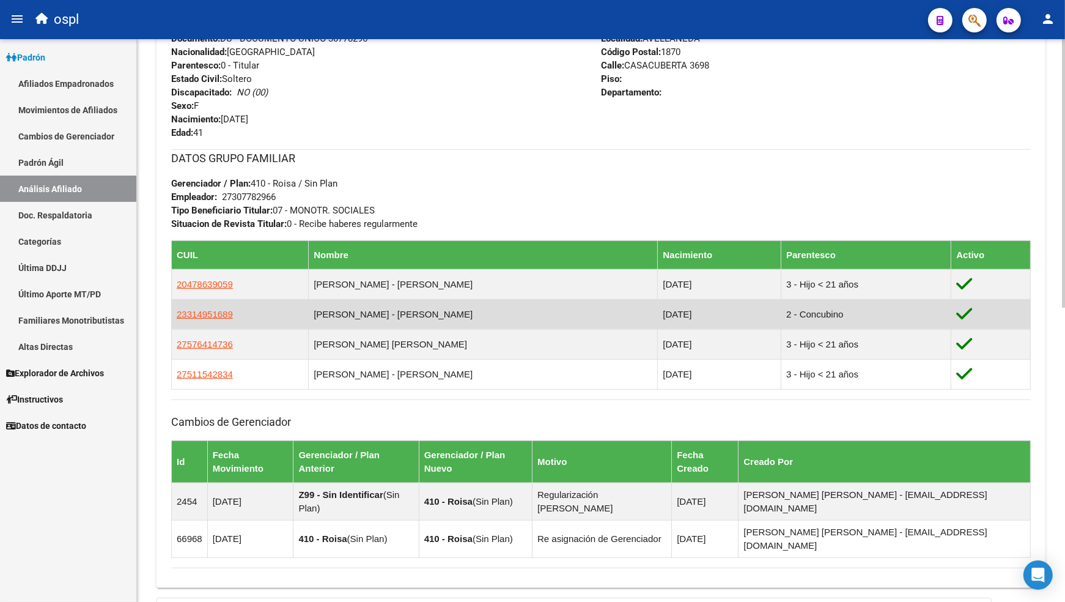
scroll to position [612, 0]
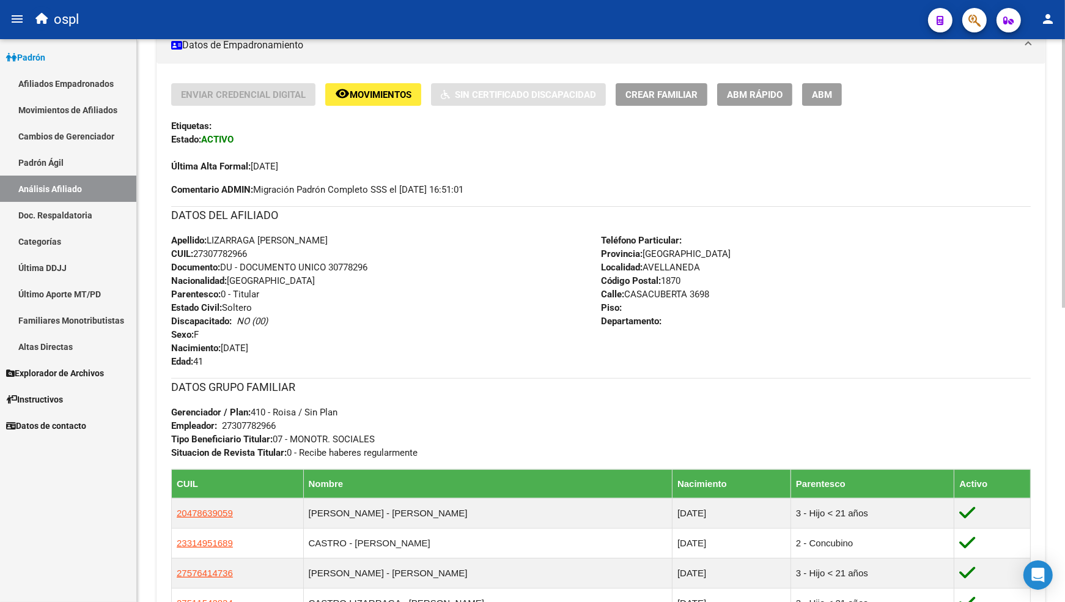
scroll to position [475, 0]
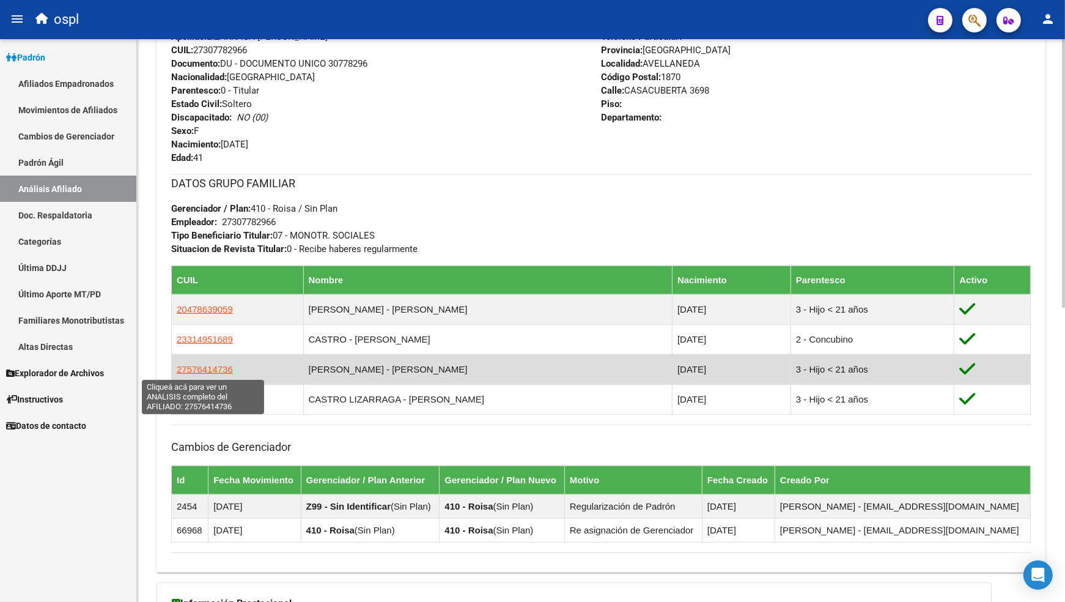
click at [212, 369] on span "27576414736" at bounding box center [205, 369] width 56 height 10
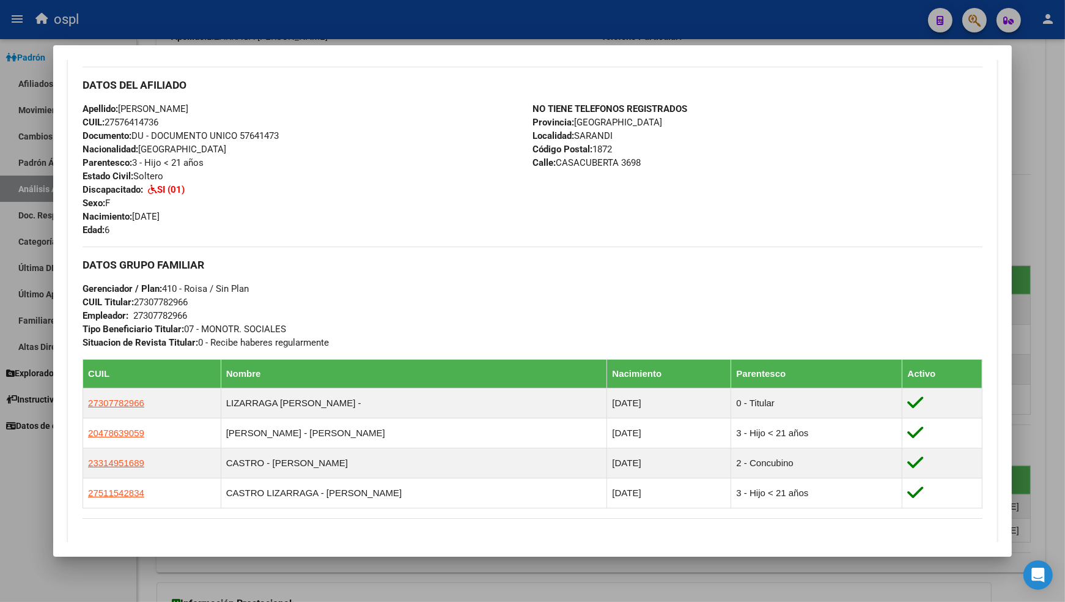
scroll to position [339, 0]
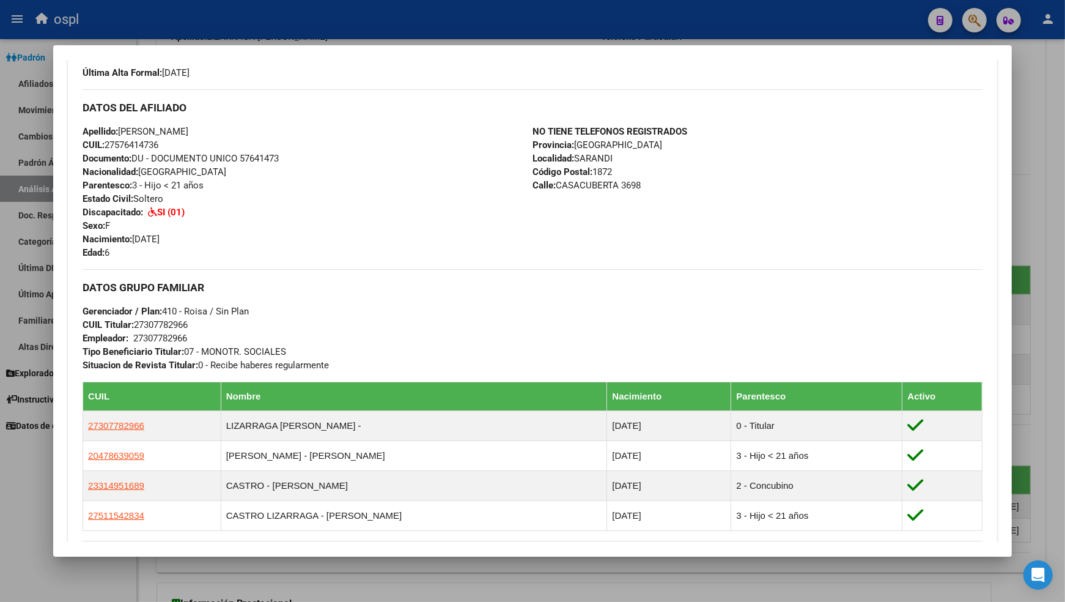
click at [1041, 127] on div at bounding box center [532, 301] width 1065 height 602
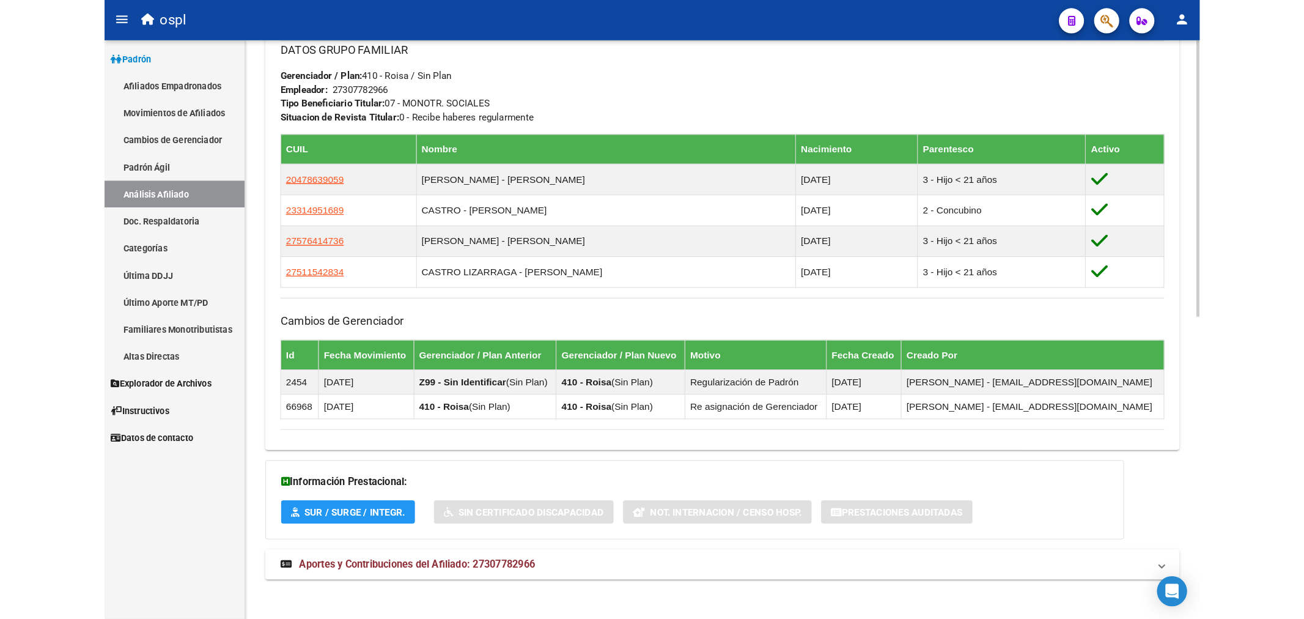
scroll to position [612, 0]
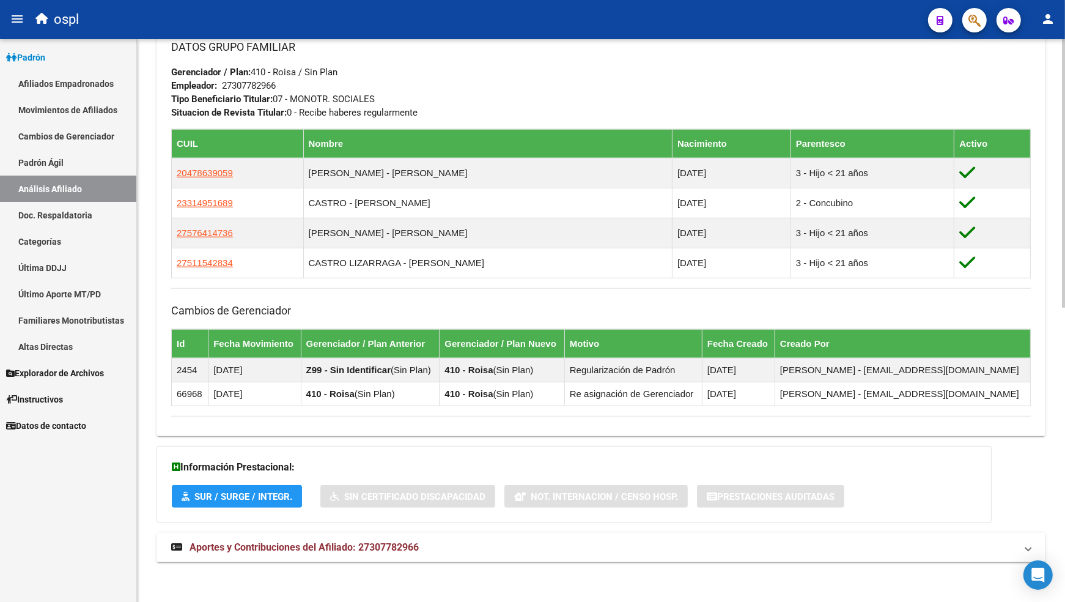
click at [640, 59] on div "DATOS GRUPO FAMILIAR Gerenciador / Plan: 410 - Roisa / Sin Plan Empleador: 2730…" at bounding box center [601, 78] width 860 height 81
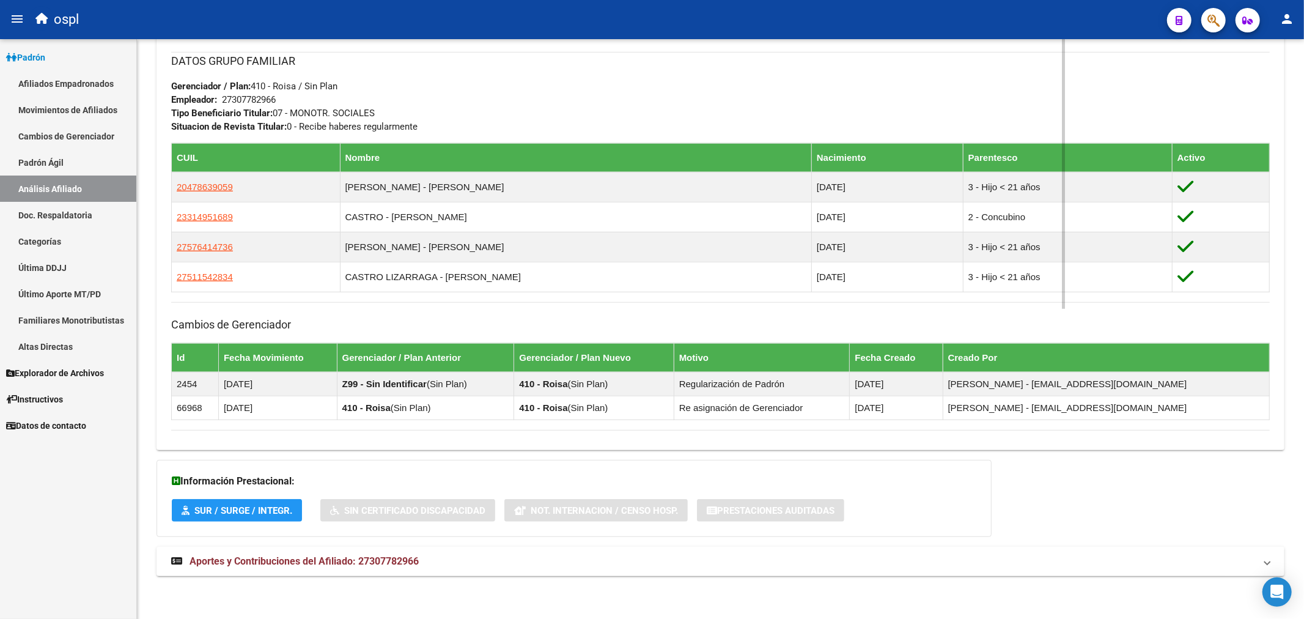
scroll to position [599, 0]
drag, startPoint x: 362, startPoint y: 585, endPoint x: 689, endPoint y: 84, distance: 597.4
click at [689, 84] on div "DATOS GRUPO FAMILIAR Gerenciador / Plan: 410 - Roisa / Sin Plan Empleador: 2730…" at bounding box center [720, 92] width 1099 height 81
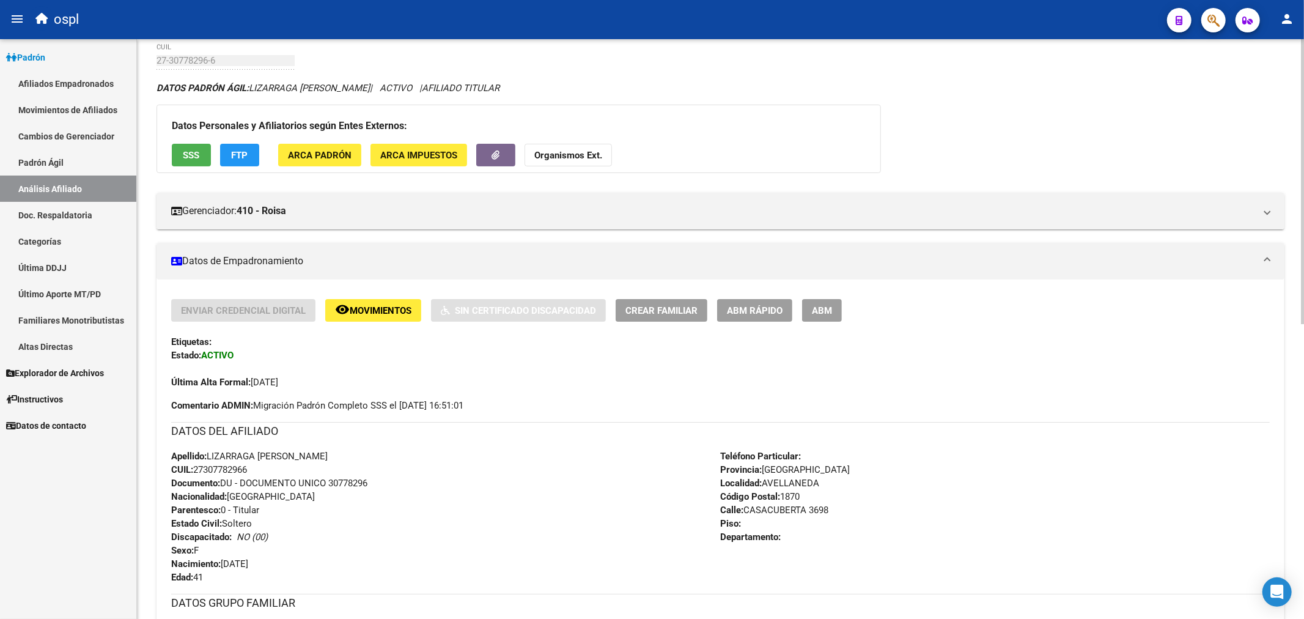
scroll to position [0, 0]
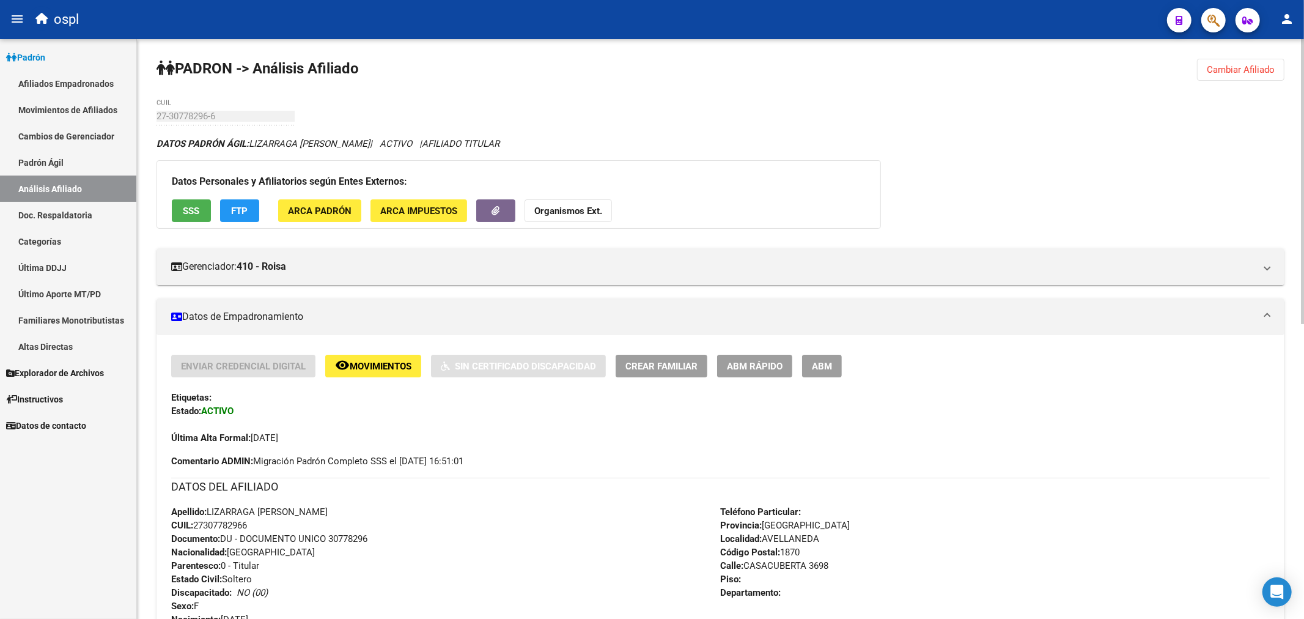
click at [815, 369] on span "ABM" at bounding box center [822, 366] width 20 height 11
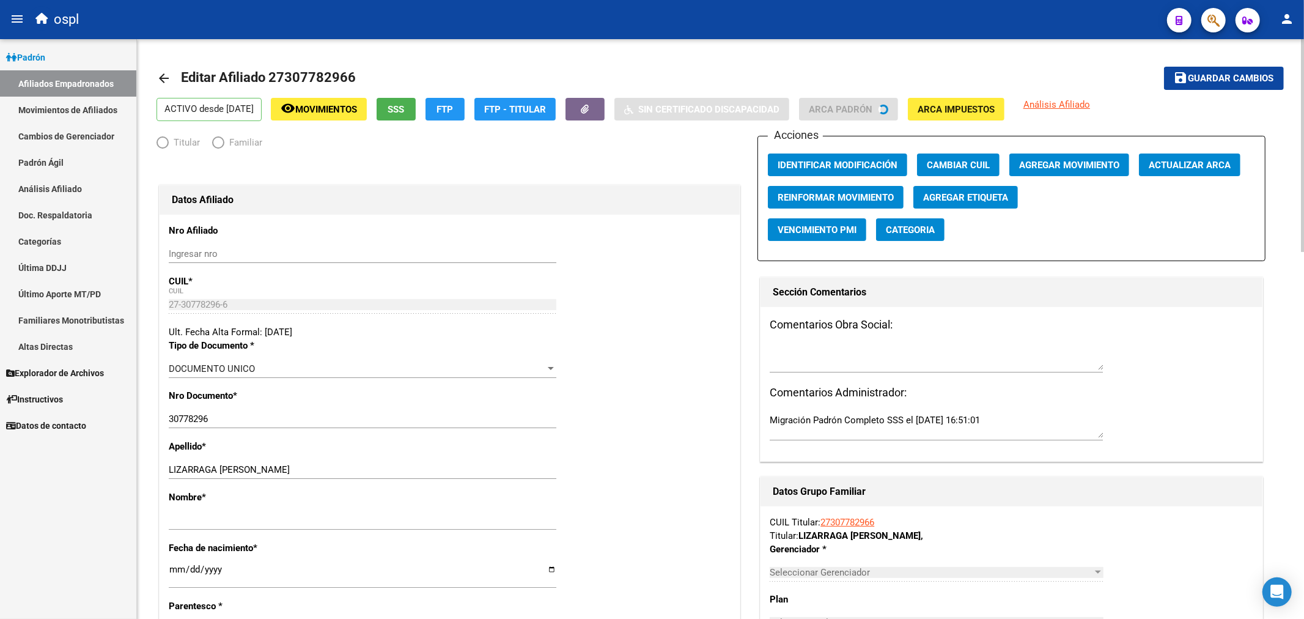
radio input "true"
type input "27-30778296-6"
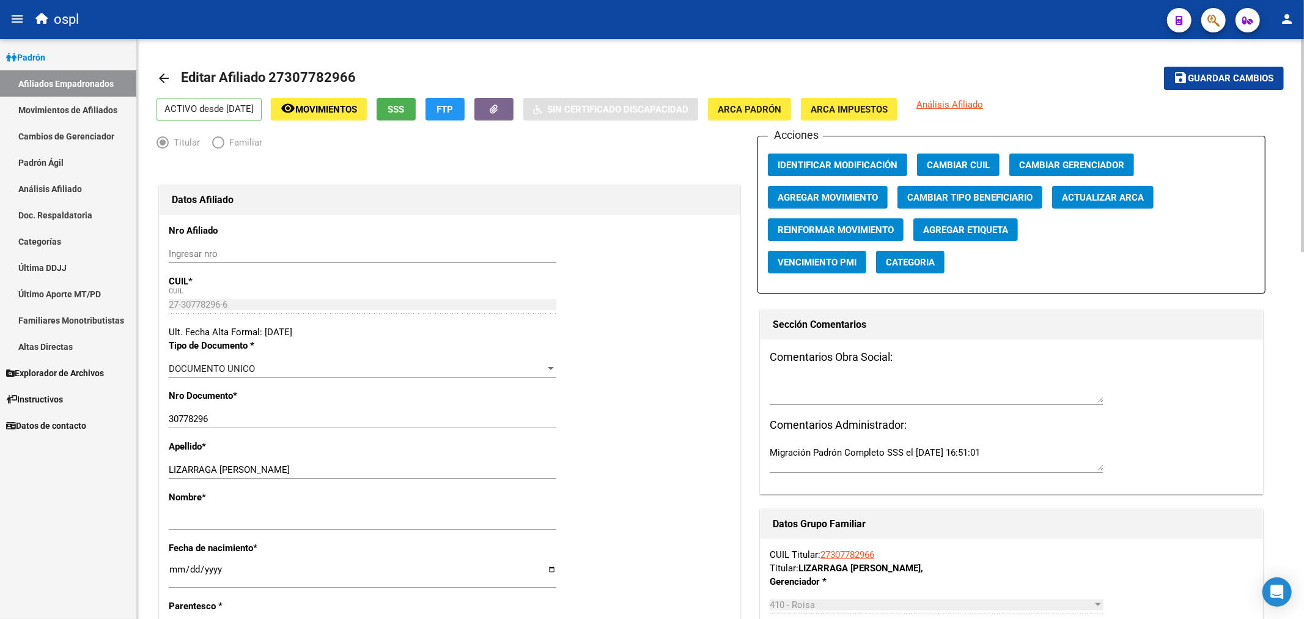
click at [166, 76] on mat-icon "arrow_back" at bounding box center [164, 78] width 15 height 15
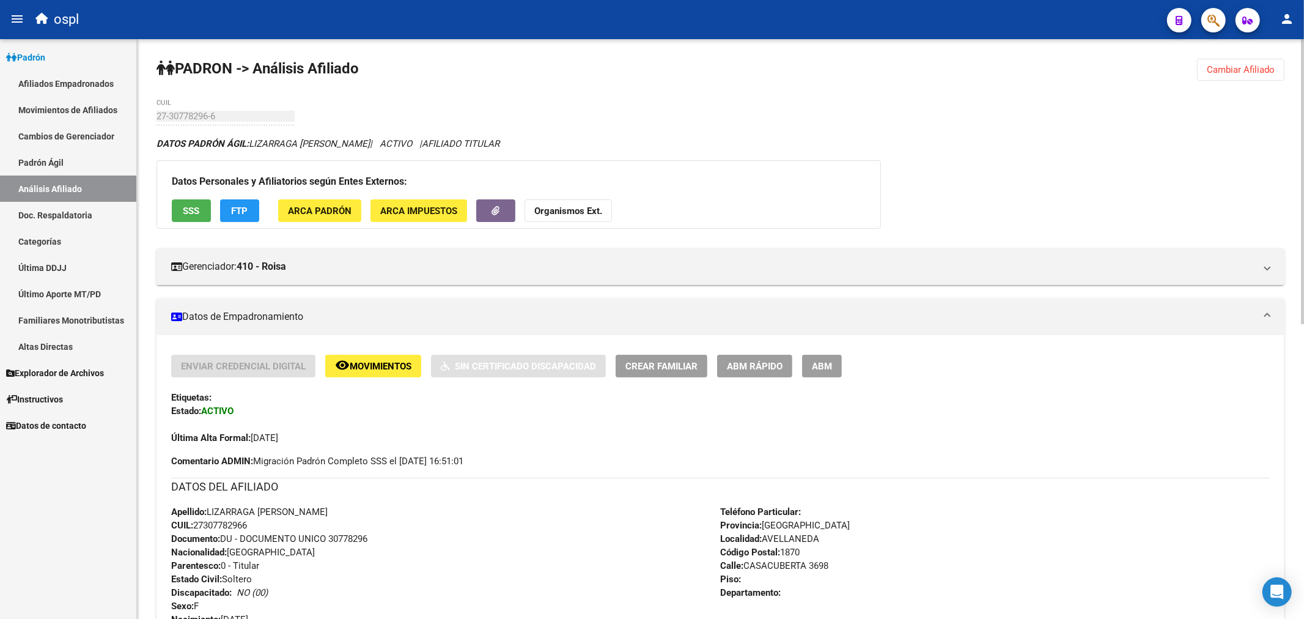
click at [1065, 75] on button "Cambiar Afiliado" at bounding box center [1240, 70] width 87 height 22
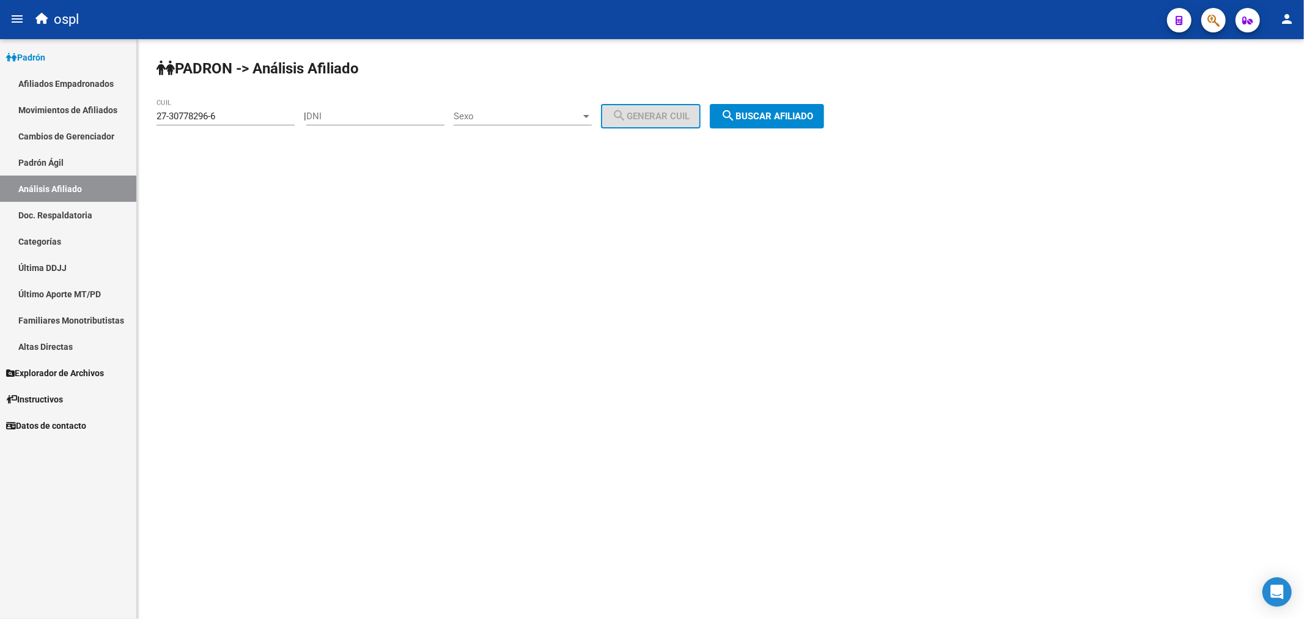
click at [224, 114] on input "27-30778296-6" at bounding box center [226, 116] width 138 height 11
type input "27-31653640-4"
click at [710, 113] on div "| DNI Sexo Sexo search Generar CUIL" at bounding box center [507, 116] width 406 height 11
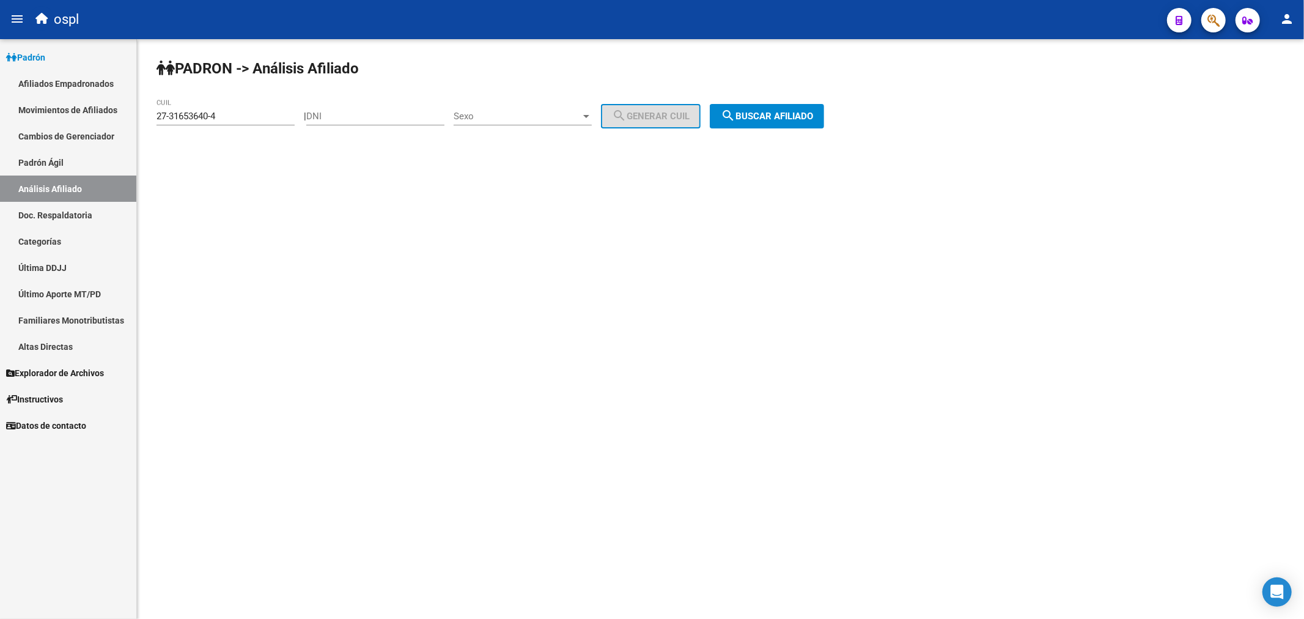
click at [765, 113] on span "search Buscar afiliado" at bounding box center [767, 116] width 92 height 11
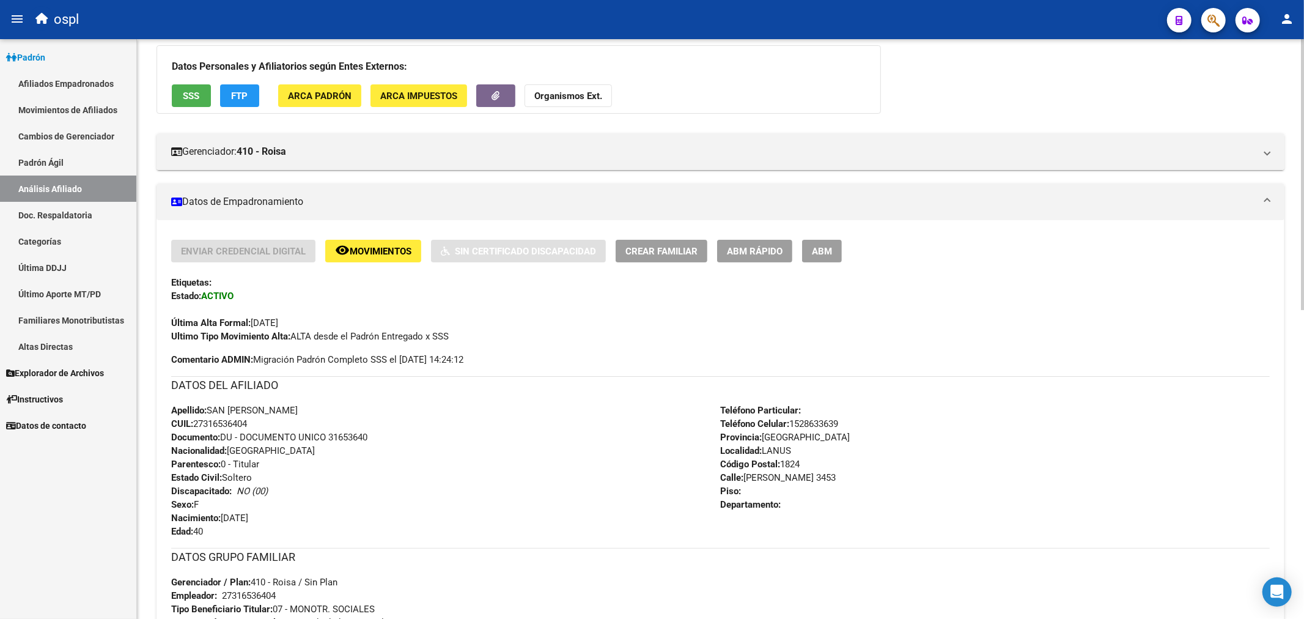
scroll to position [136, 0]
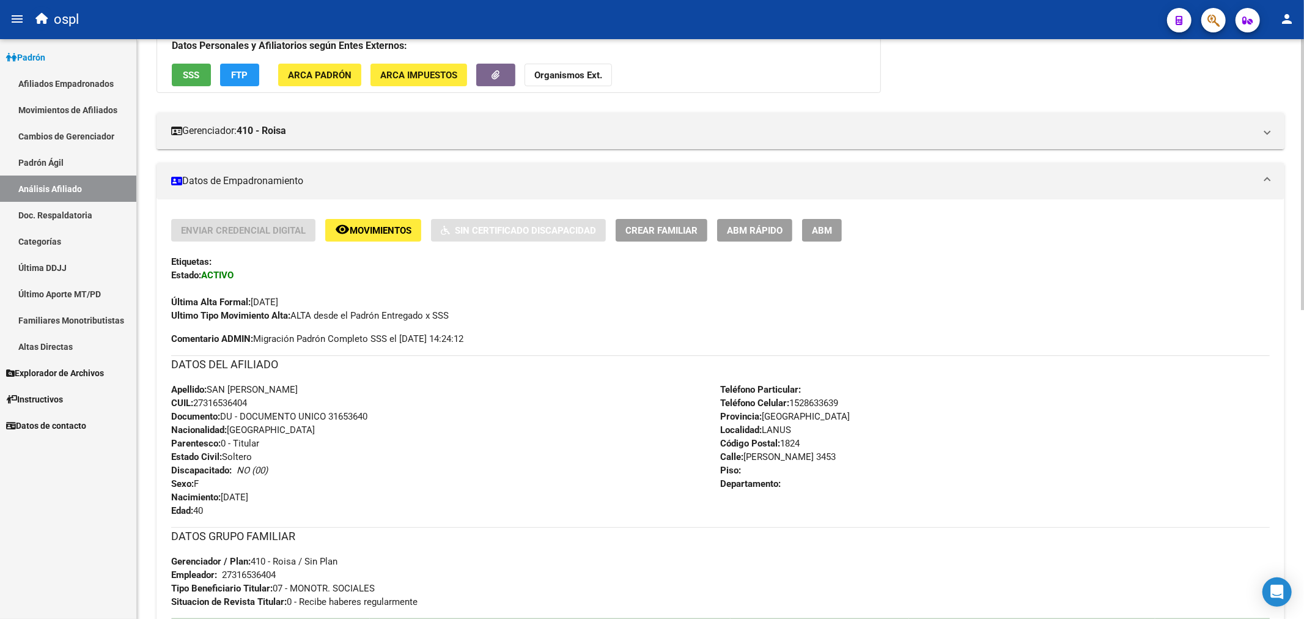
click at [491, 338] on div "Enviar Credencial Digital remove_red_eye Movimientos Sin Certificado Discapacid…" at bounding box center [720, 282] width 1099 height 127
click at [505, 320] on div "Ultimo Tipo Movimiento Alta: ALTA desde el Padrón Entregado x SSS" at bounding box center [720, 315] width 1099 height 13
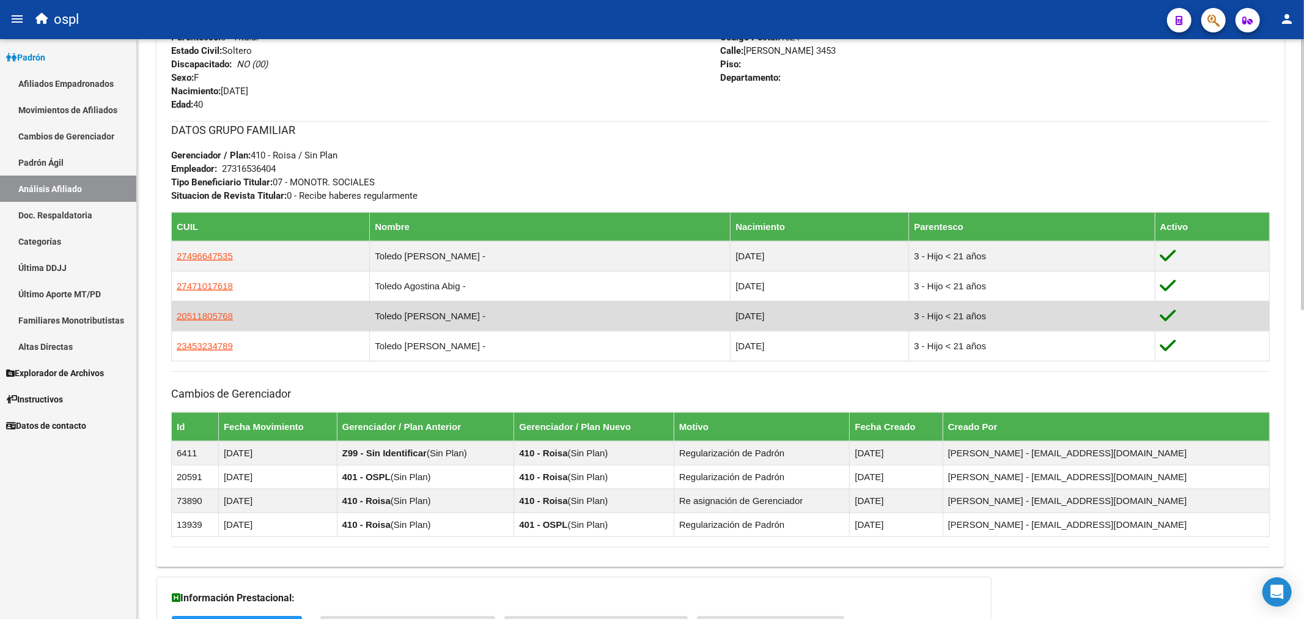
scroll to position [543, 0]
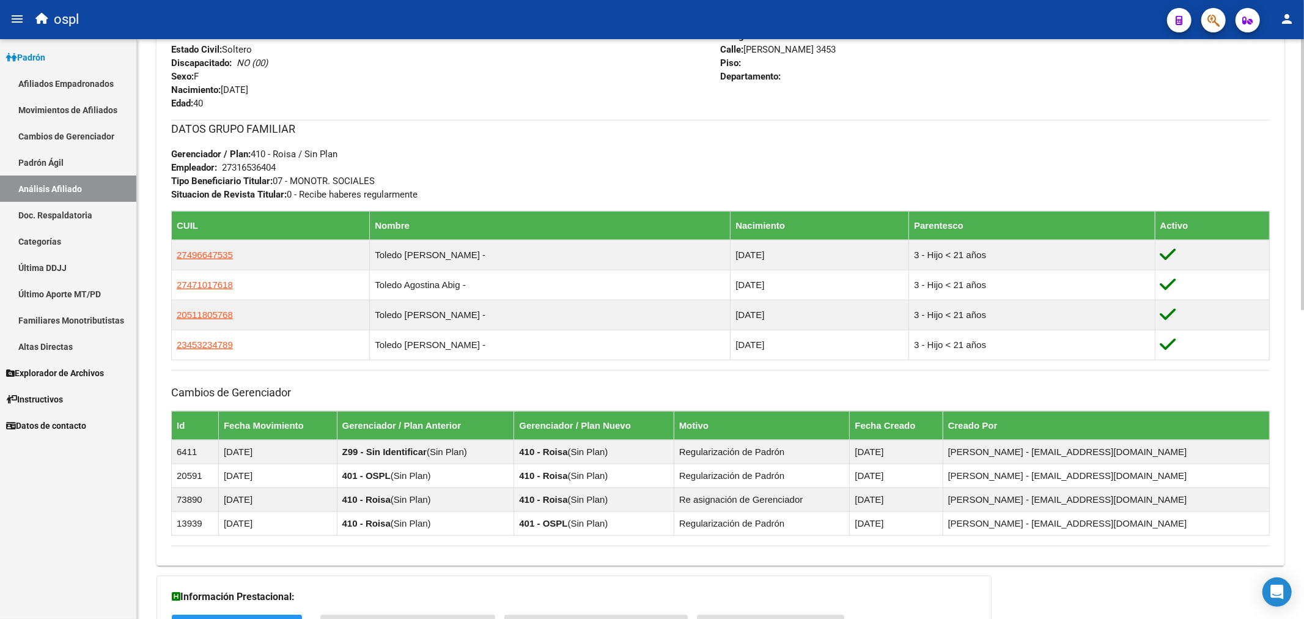
click at [632, 153] on div "DATOS GRUPO FAMILIAR Gerenciador / Plan: 410 - Roisa / Sin Plan Empleador: 2731…" at bounding box center [720, 160] width 1099 height 81
click at [806, 131] on h3 "DATOS GRUPO FAMILIAR" at bounding box center [720, 128] width 1099 height 17
click at [1025, 98] on div "Teléfono Particular: Teléfono Celular: 1528633639 Provincia: Buenos Aires Local…" at bounding box center [996, 43] width 550 height 135
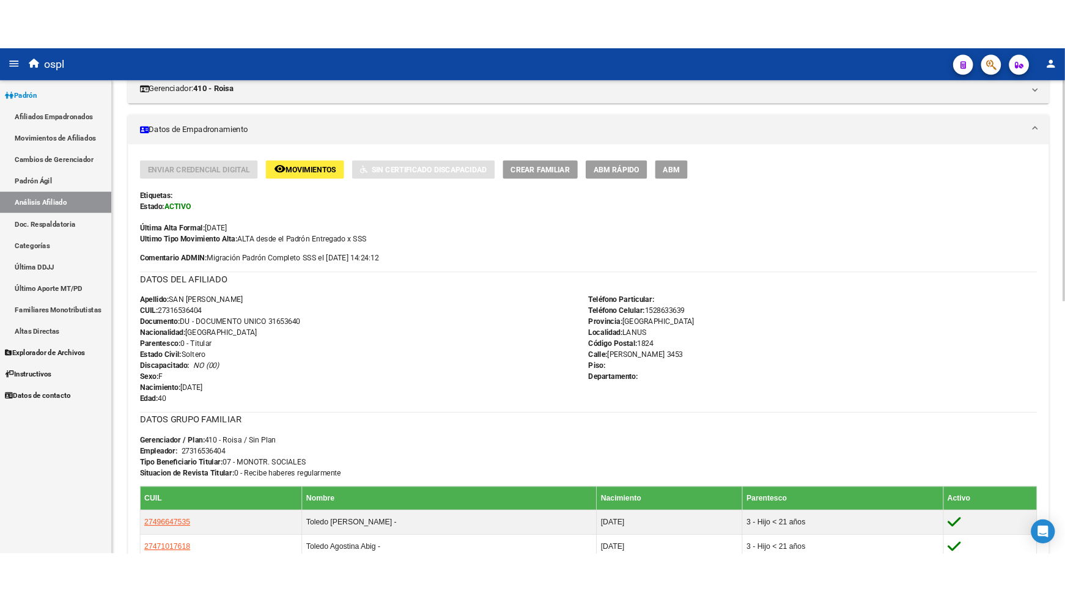
scroll to position [204, 0]
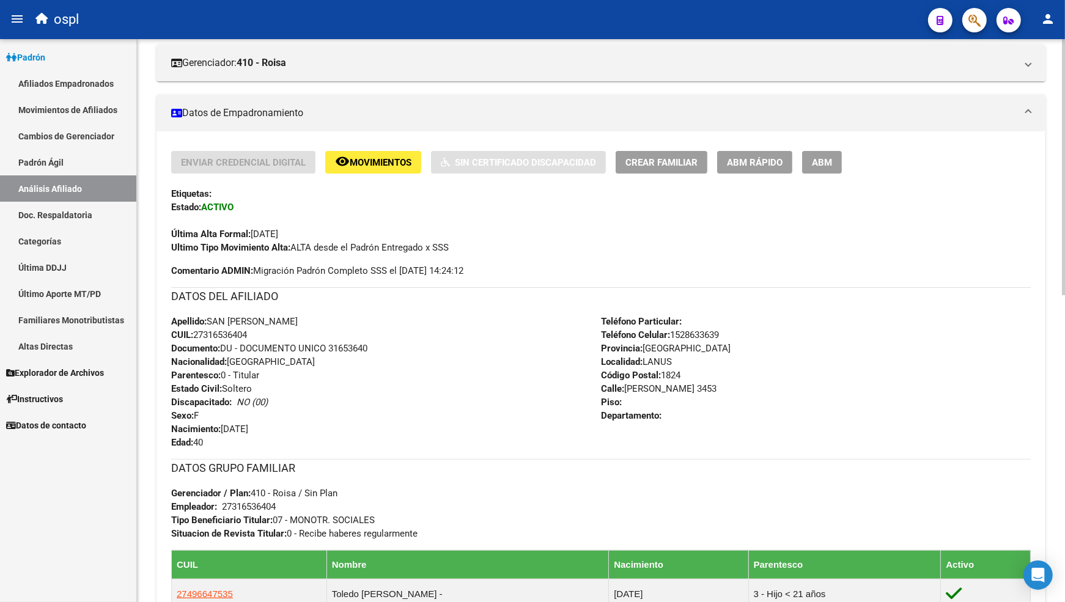
click at [424, 88] on div "DATOS PADRÓN ÁGIL: SAN MARTIN PAMELA EVA CELESTE | ACTIVO | AFILIADO TITULAR Da…" at bounding box center [601, 488] width 889 height 1111
click at [504, 303] on h3 "DATOS DEL AFILIADO" at bounding box center [601, 296] width 860 height 17
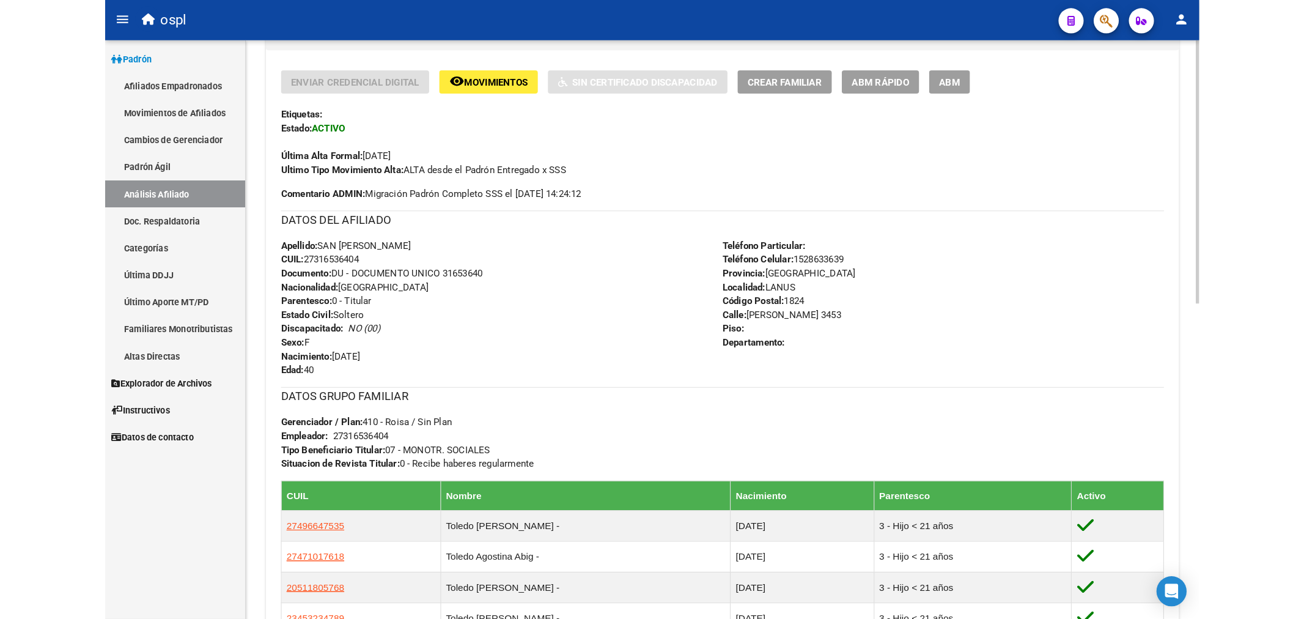
scroll to position [407, 0]
